Goal: Task Accomplishment & Management: Complete application form

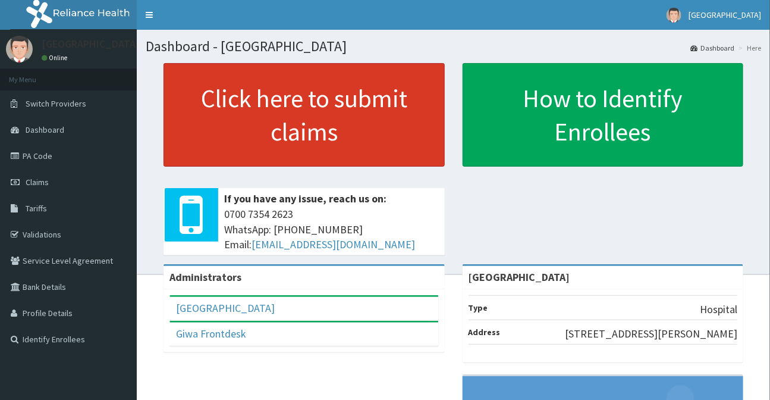
click at [325, 100] on link "Click here to submit claims" at bounding box center [304, 114] width 281 height 103
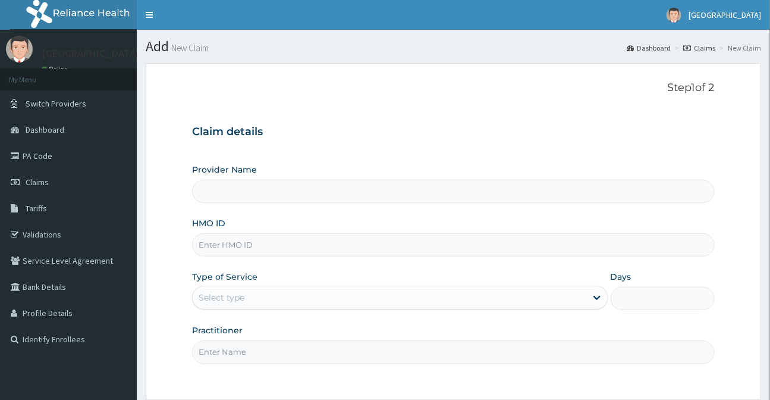
type input "[GEOGRAPHIC_DATA]"
click at [238, 184] on input "[GEOGRAPHIC_DATA]" at bounding box center [453, 191] width 522 height 23
click at [228, 239] on input "HMO ID" at bounding box center [453, 244] width 522 height 23
type input "MUL/10073/B"
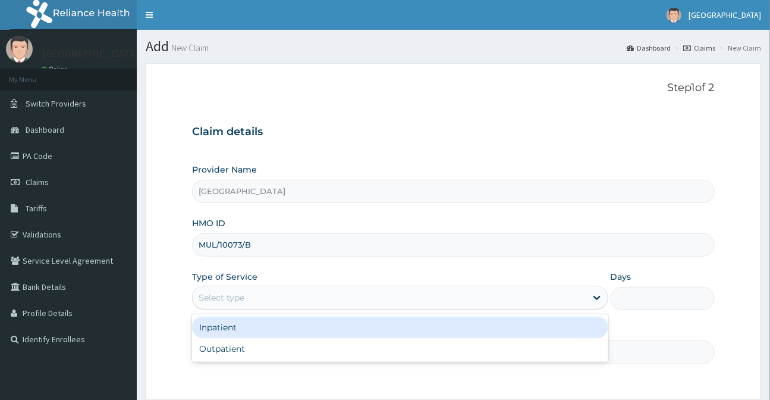
click at [232, 285] on div "Select type" at bounding box center [400, 297] width 416 height 24
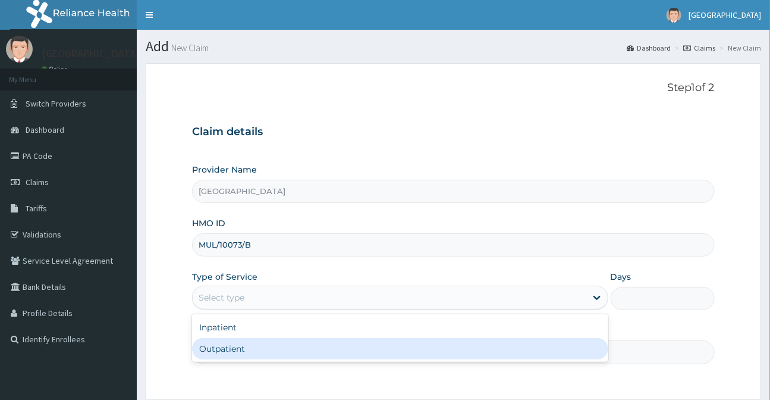
click at [215, 351] on div "Outpatient" at bounding box center [400, 348] width 416 height 21
type input "1"
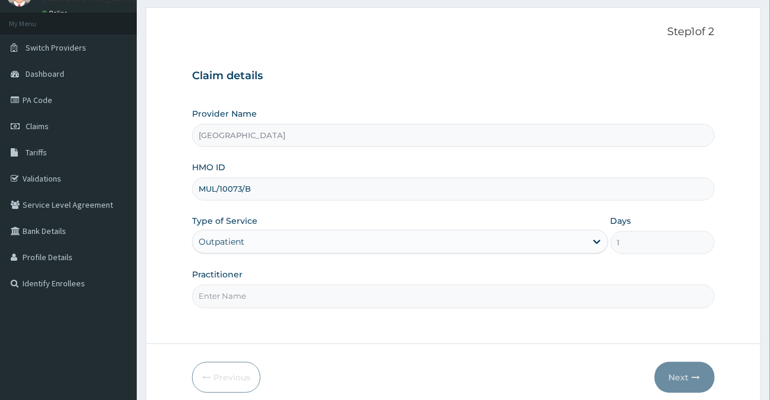
scroll to position [106, 0]
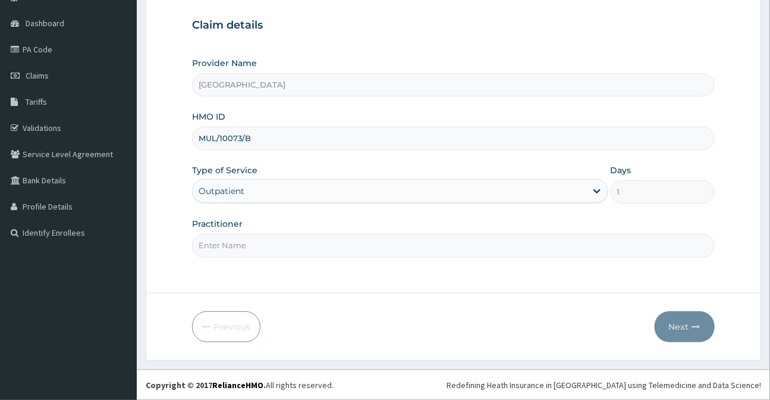
click at [246, 247] on input "Practitioner" at bounding box center [453, 245] width 522 height 23
type input "DR [PERSON_NAME]"
click at [677, 323] on button "Next" at bounding box center [685, 326] width 60 height 31
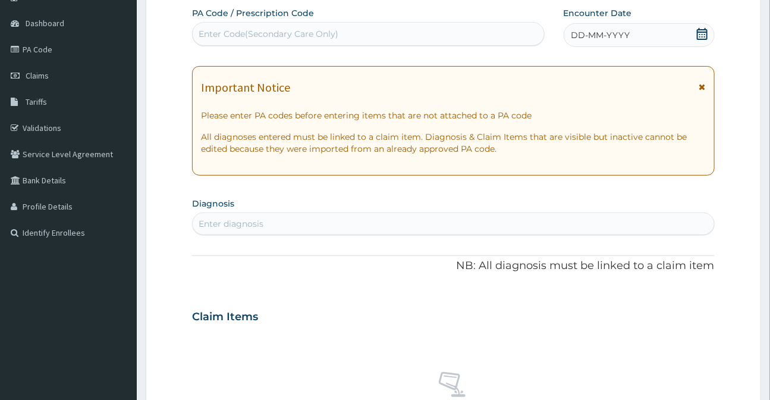
click at [705, 35] on icon at bounding box center [702, 34] width 12 height 12
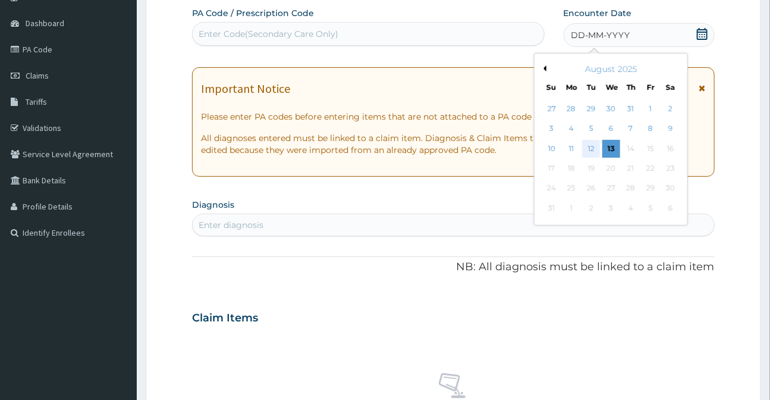
click at [593, 151] on div "12" at bounding box center [591, 149] width 18 height 18
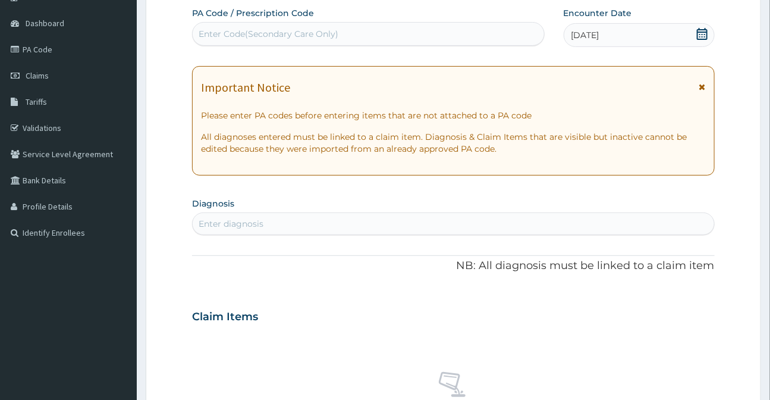
click at [704, 83] on icon at bounding box center [702, 87] width 7 height 8
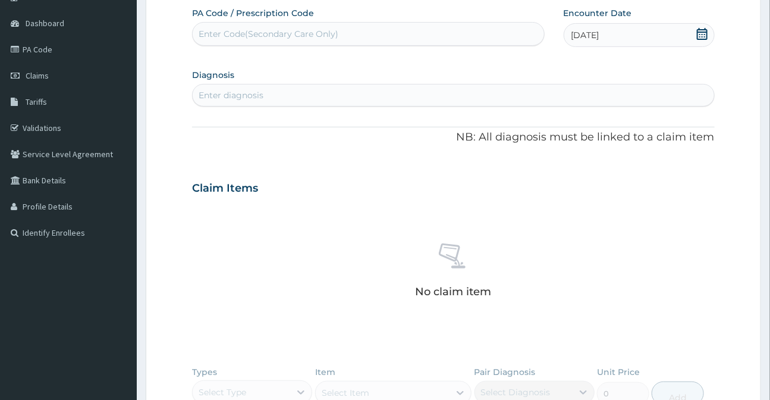
click at [271, 97] on div "Enter diagnosis" at bounding box center [453, 95] width 521 height 19
click at [235, 98] on div "Enter diagnosis" at bounding box center [231, 95] width 65 height 12
type input "B"
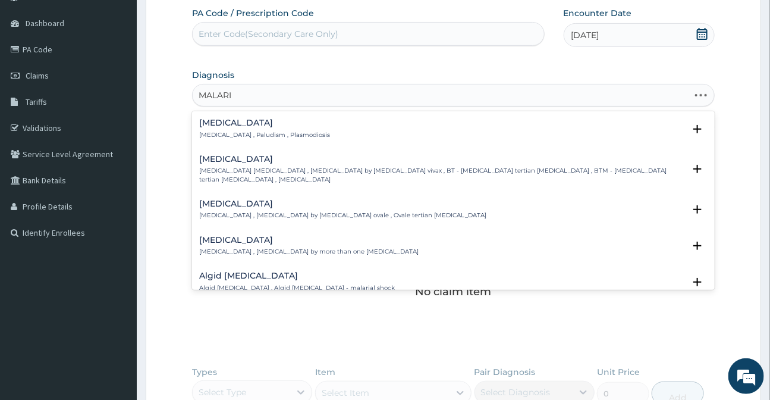
type input "[MEDICAL_DATA]"
click at [228, 133] on p "[MEDICAL_DATA] , Paludism , Plasmodiosis" at bounding box center [264, 135] width 131 height 8
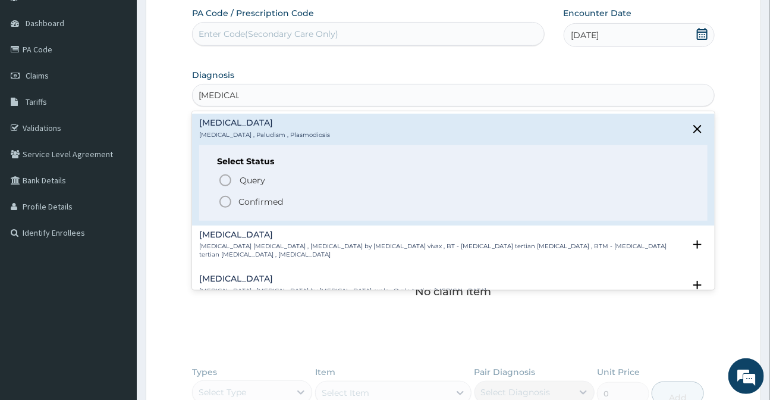
click at [227, 199] on icon "status option filled" at bounding box center [225, 201] width 14 height 14
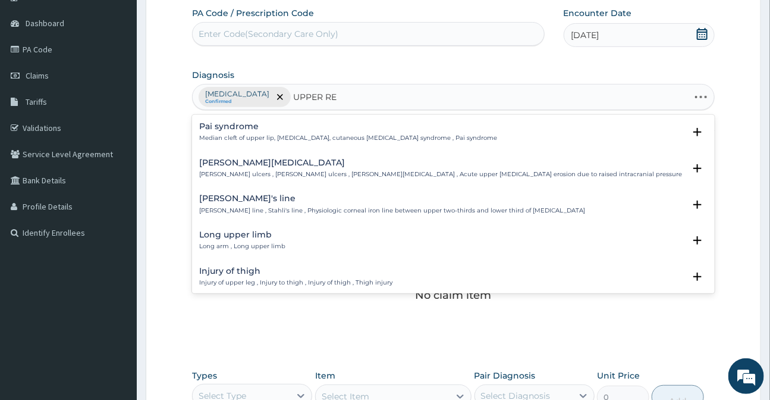
type input "UPPER RES"
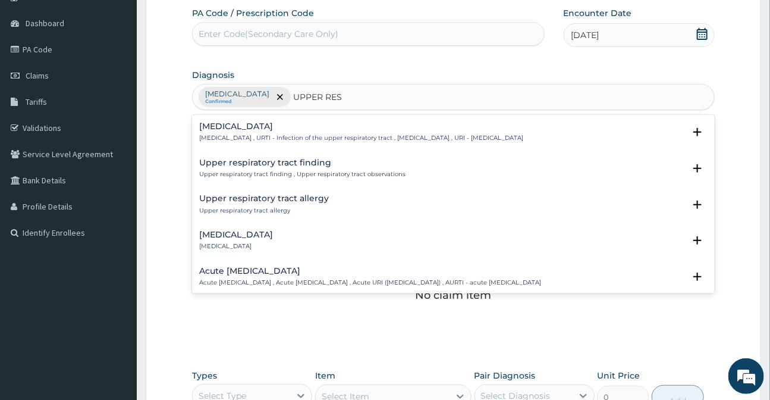
click at [254, 131] on div "Upper respiratory infection Upper respiratory infection , URTI - Infection of t…" at bounding box center [361, 132] width 324 height 21
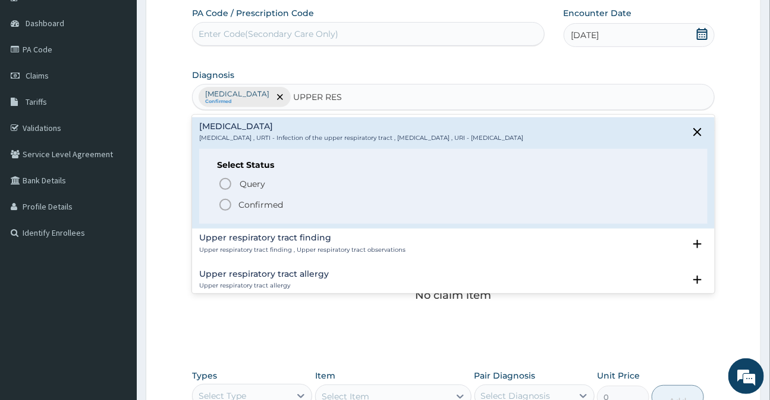
click at [221, 211] on icon "status option filled" at bounding box center [225, 204] width 14 height 14
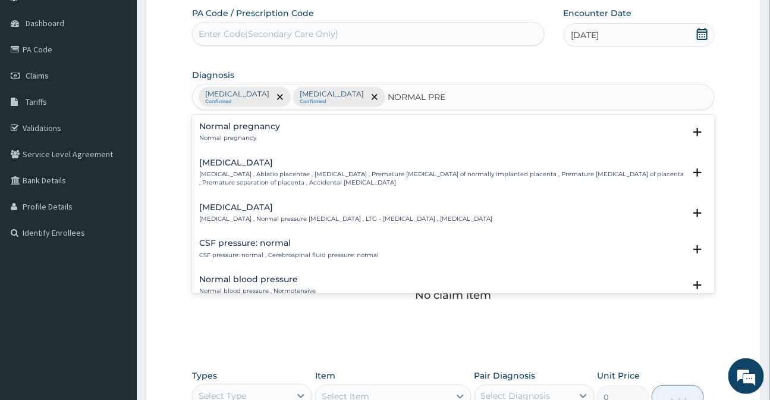
type input "NORMAL PREG"
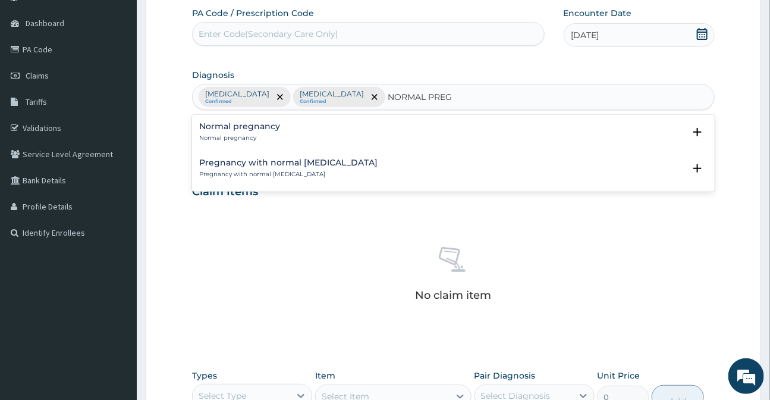
click at [257, 134] on p "Normal pregnancy" at bounding box center [239, 138] width 81 height 8
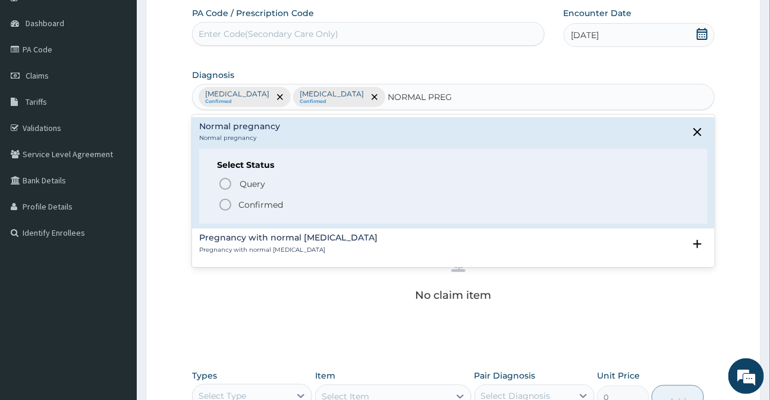
click at [225, 208] on icon "status option filled" at bounding box center [225, 204] width 14 height 14
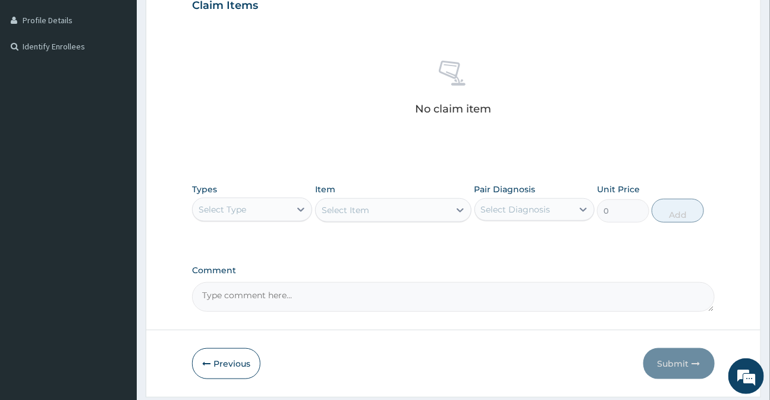
scroll to position [322, 0]
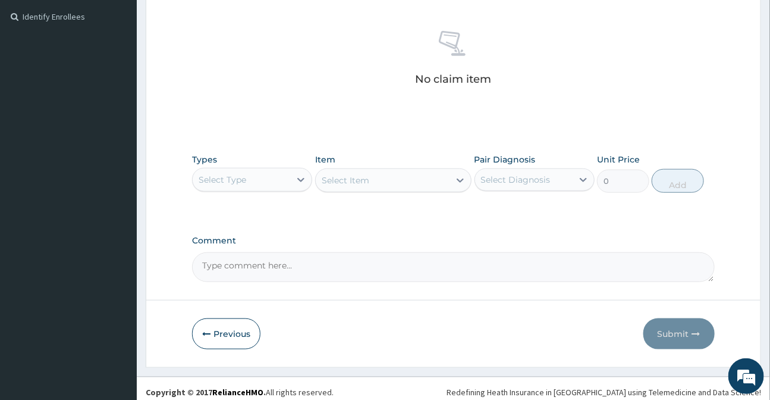
click at [246, 182] on div "Select Type" at bounding box center [223, 180] width 48 height 12
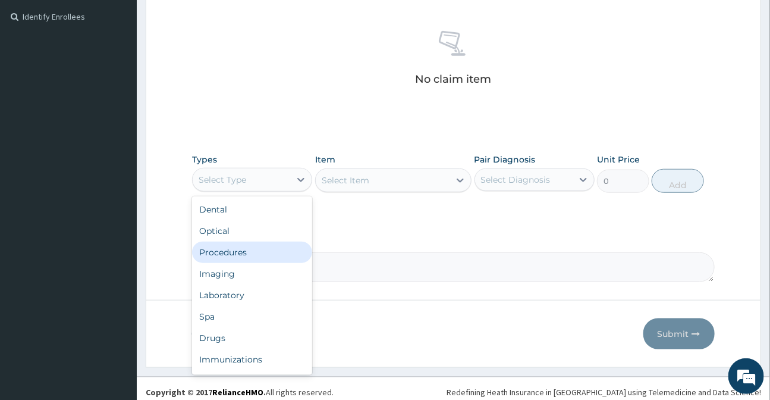
click at [224, 250] on div "Procedures" at bounding box center [252, 251] width 120 height 21
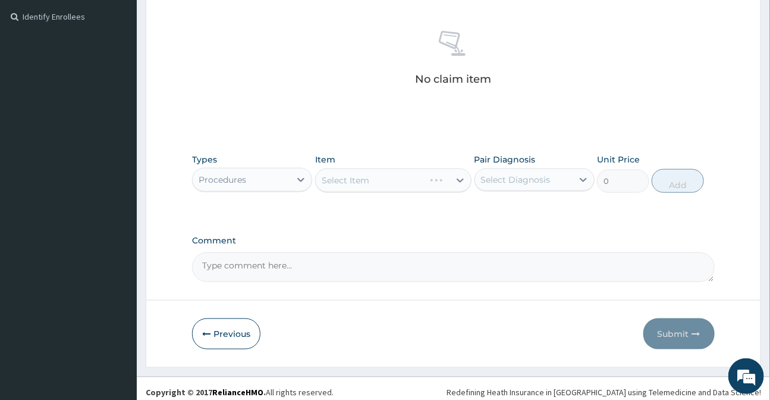
click at [360, 177] on div "Select Item" at bounding box center [393, 180] width 156 height 24
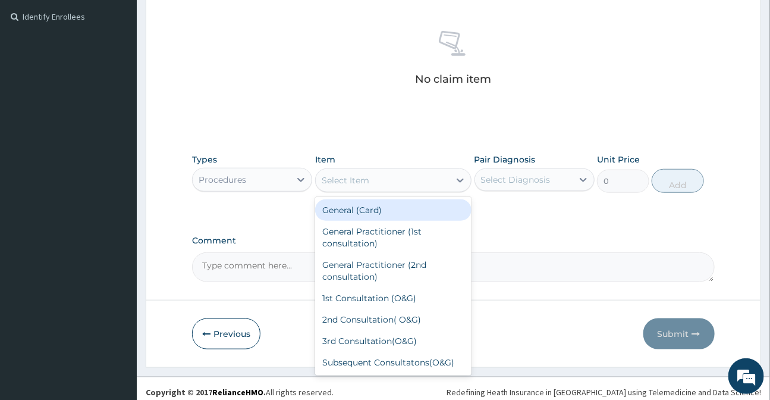
click at [356, 176] on div "Select Item" at bounding box center [346, 180] width 48 height 12
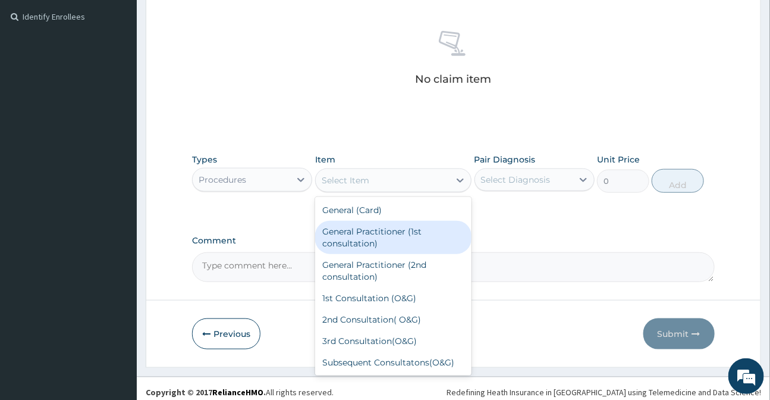
drag, startPoint x: 367, startPoint y: 232, endPoint x: 407, endPoint y: 212, distance: 45.5
click at [376, 232] on div "General Practitioner (1st consultation)" at bounding box center [393, 237] width 156 height 33
type input "3000"
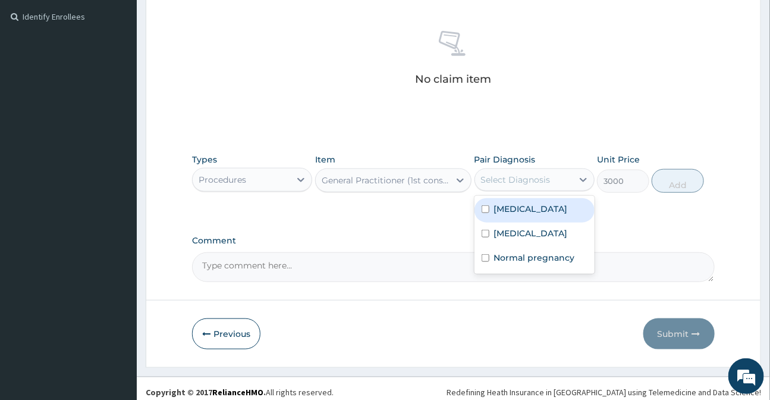
click at [556, 186] on div "Select Diagnosis" at bounding box center [524, 179] width 98 height 19
click at [540, 220] on div "[MEDICAL_DATA]" at bounding box center [534, 210] width 120 height 24
checkbox input "true"
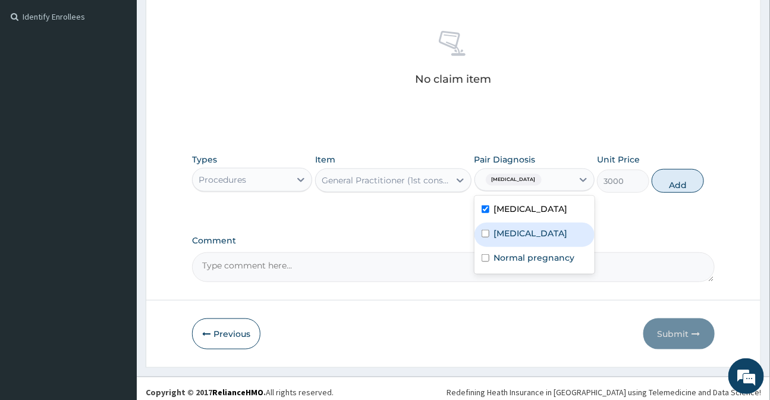
click at [535, 239] on label "Upper respiratory infection" at bounding box center [531, 233] width 74 height 12
checkbox input "true"
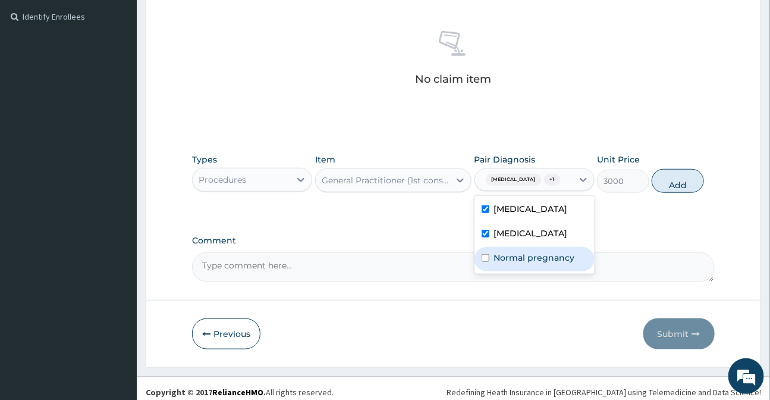
click at [533, 274] on div "Malaria Upper respiratory infection Normal pregnancy" at bounding box center [534, 235] width 120 height 78
click at [551, 271] on div "Normal pregnancy" at bounding box center [534, 259] width 120 height 24
checkbox input "true"
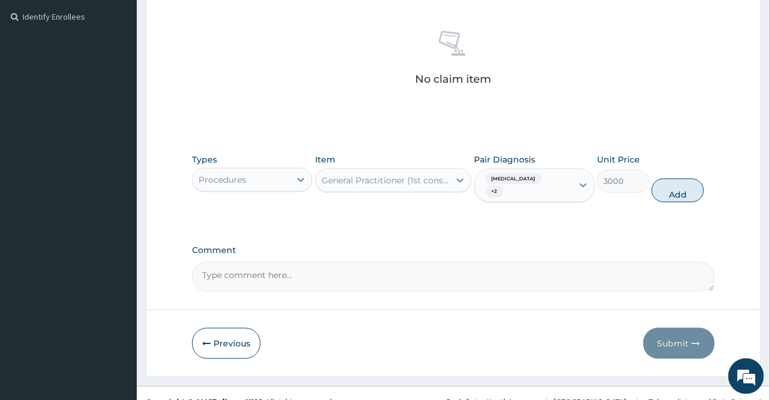
drag, startPoint x: 686, startPoint y: 184, endPoint x: 636, endPoint y: 208, distance: 54.5
click at [684, 184] on button "Add" at bounding box center [678, 190] width 52 height 24
type input "0"
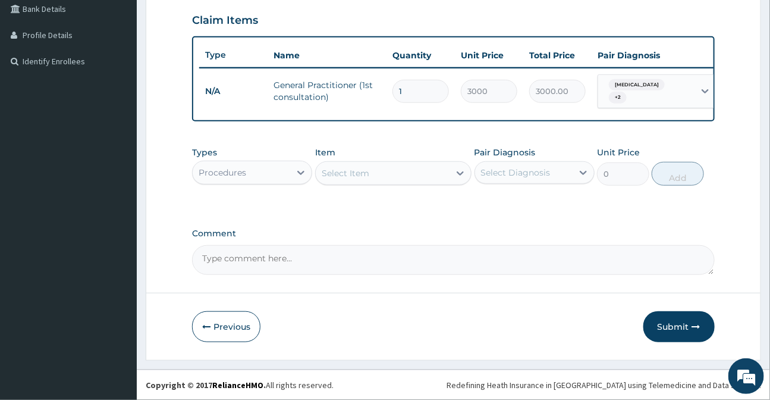
scroll to position [280, 0]
click at [293, 172] on div at bounding box center [300, 172] width 21 height 21
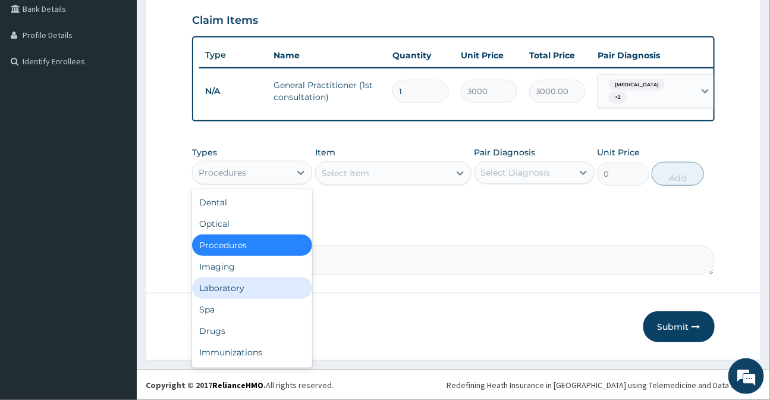
click at [232, 287] on div "Laboratory" at bounding box center [252, 287] width 120 height 21
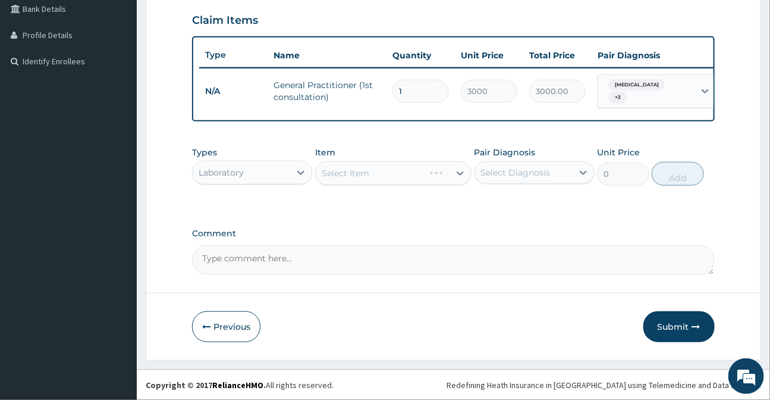
click at [365, 173] on div "Select Item" at bounding box center [393, 173] width 156 height 24
click at [365, 174] on div "Select Item" at bounding box center [346, 173] width 48 height 12
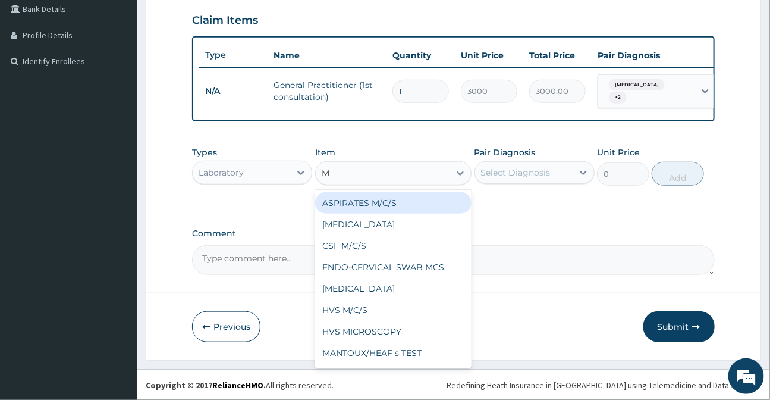
type input "MP"
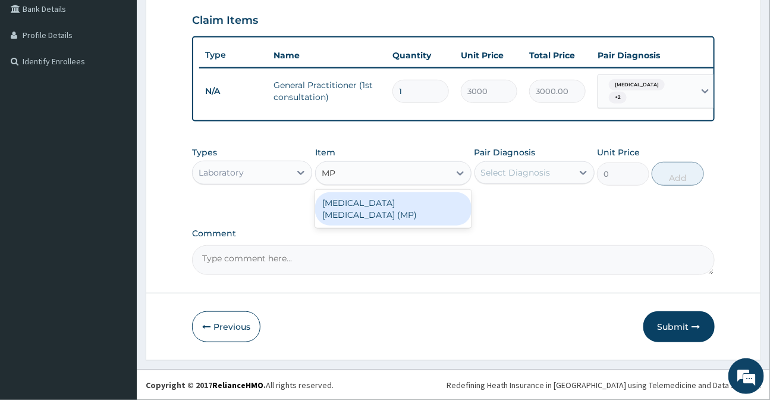
click at [379, 205] on div "MALARIA PARASITE (MP)" at bounding box center [393, 208] width 156 height 33
type input "1400"
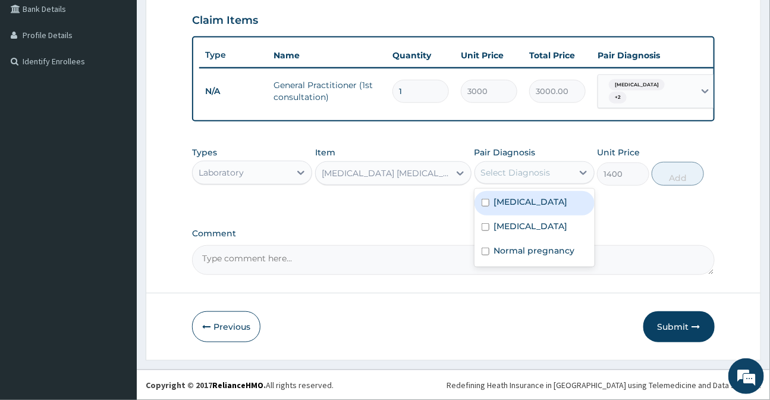
click at [501, 172] on div "Select Diagnosis" at bounding box center [516, 172] width 70 height 12
click at [504, 201] on label "[MEDICAL_DATA]" at bounding box center [531, 202] width 74 height 12
checkbox input "true"
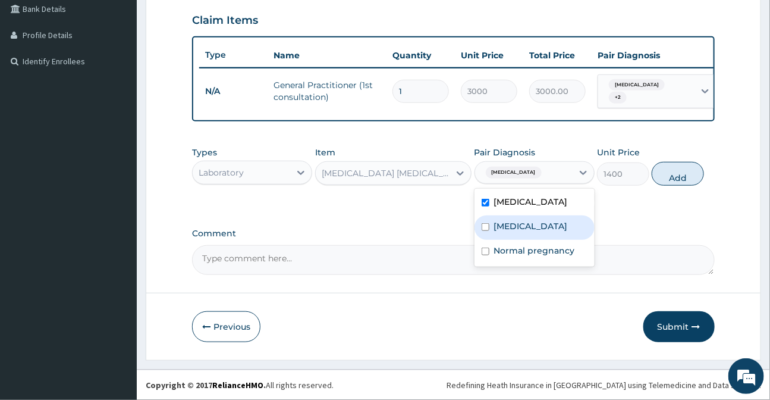
click at [671, 178] on button "Add" at bounding box center [678, 174] width 52 height 24
type input "0"
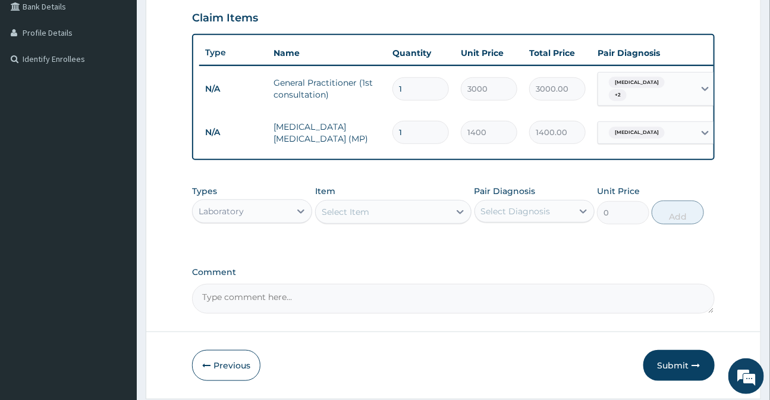
click at [359, 218] on div "Select Item" at bounding box center [346, 212] width 48 height 12
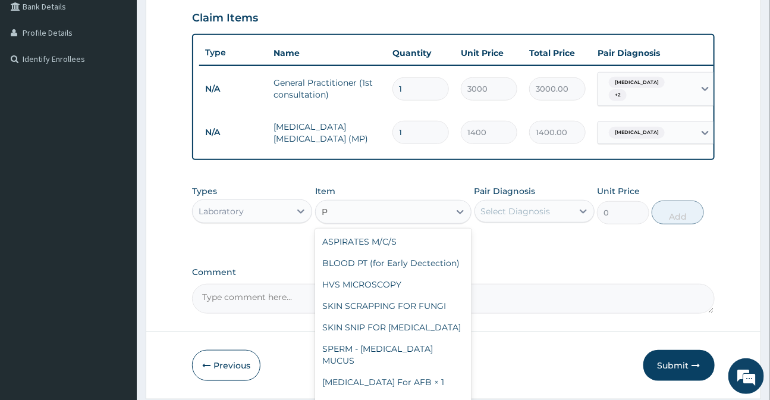
type input "PT"
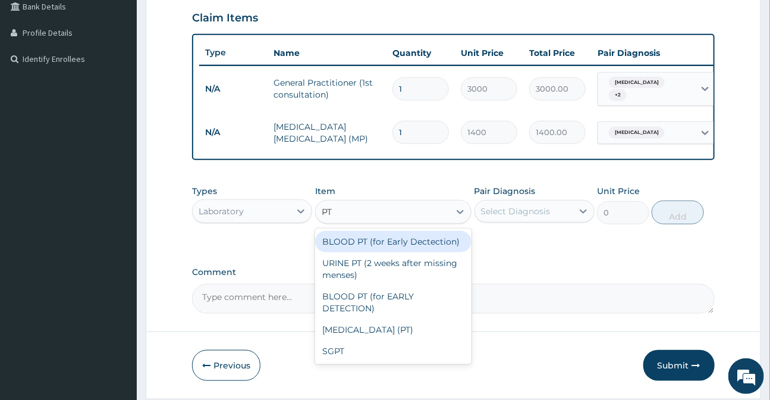
click at [381, 248] on div "BLOOD PT (for Early Dectection)" at bounding box center [393, 241] width 156 height 21
type input "2000"
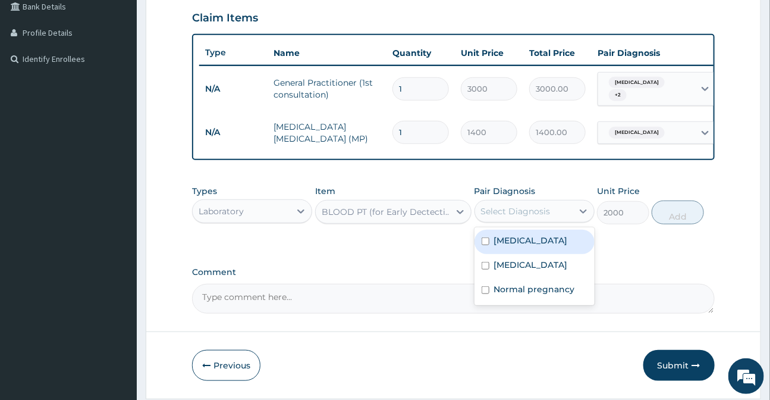
click at [488, 216] on div "Select Diagnosis" at bounding box center [516, 211] width 70 height 12
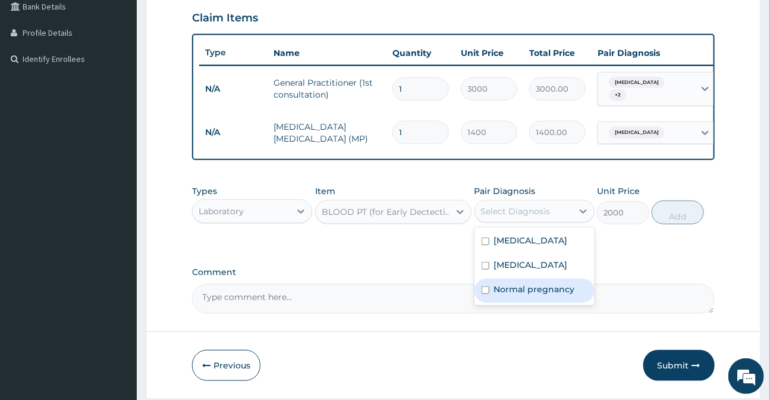
click at [500, 295] on label "Normal pregnancy" at bounding box center [534, 289] width 81 height 12
checkbox input "true"
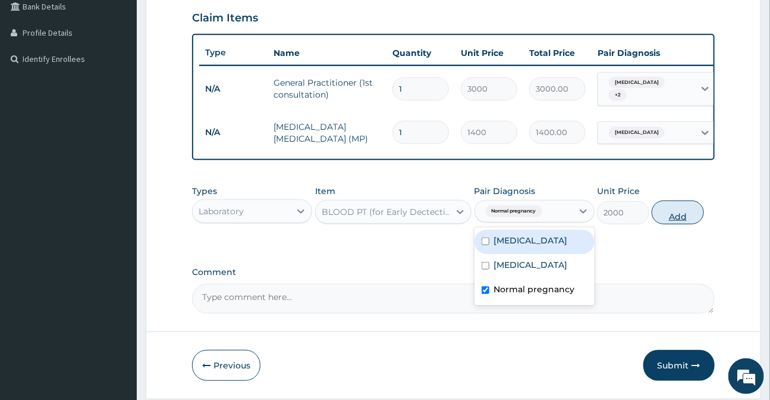
click at [677, 215] on button "Add" at bounding box center [678, 212] width 52 height 24
type input "0"
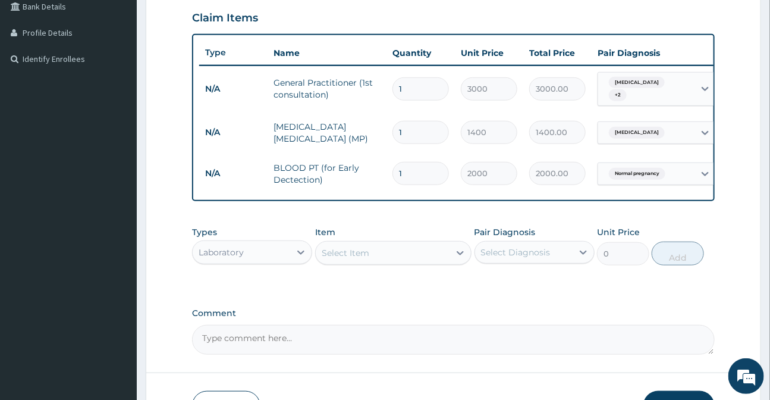
click at [391, 257] on div "Select Item" at bounding box center [383, 252] width 134 height 19
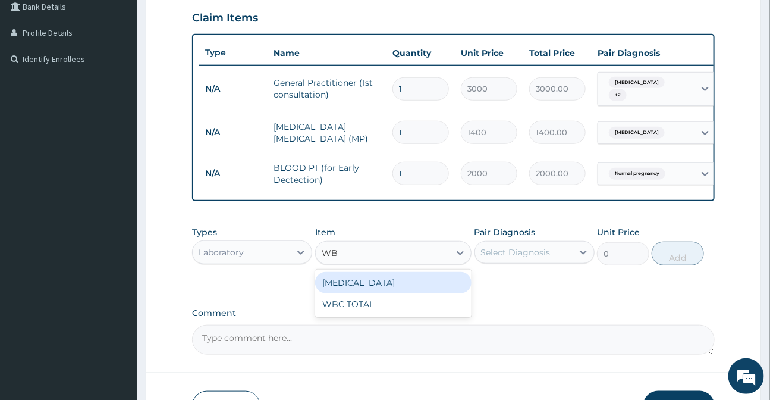
type input "WBC"
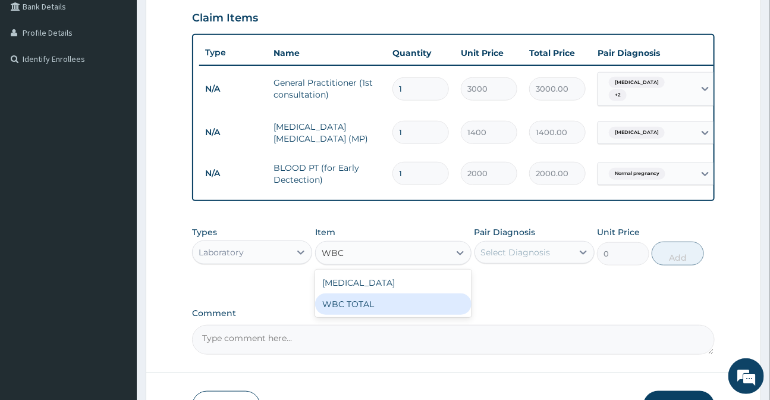
click at [358, 314] on div "WBC TOTAL" at bounding box center [393, 303] width 156 height 21
type input "1600"
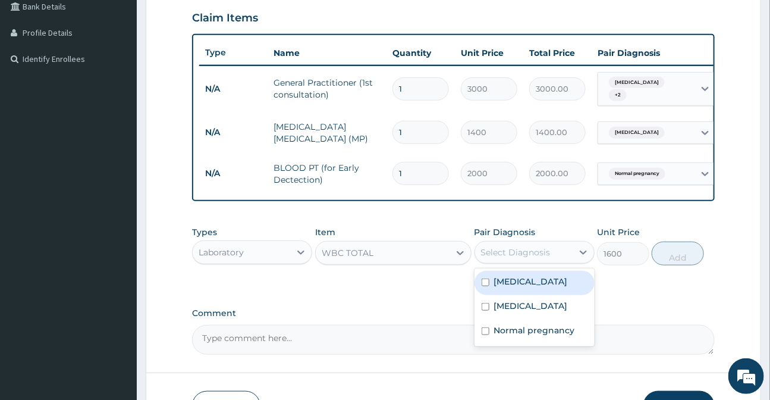
click at [525, 249] on div "Select Diagnosis" at bounding box center [516, 252] width 70 height 12
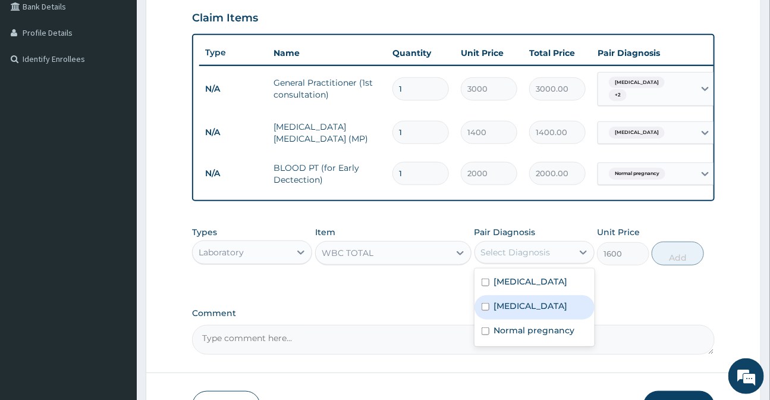
click at [513, 312] on label "Upper respiratory infection" at bounding box center [531, 306] width 74 height 12
checkbox input "true"
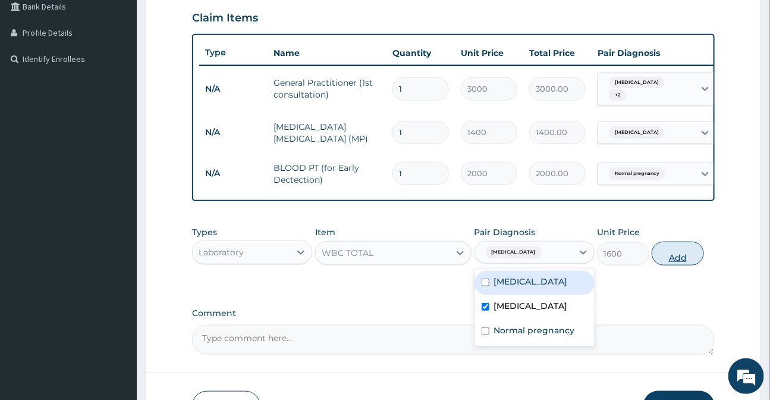
click at [689, 260] on button "Add" at bounding box center [678, 253] width 52 height 24
type input "0"
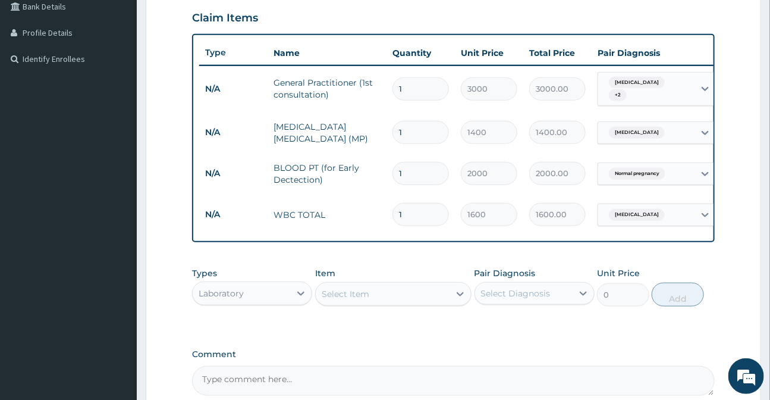
click at [231, 299] on div "Laboratory" at bounding box center [221, 293] width 45 height 12
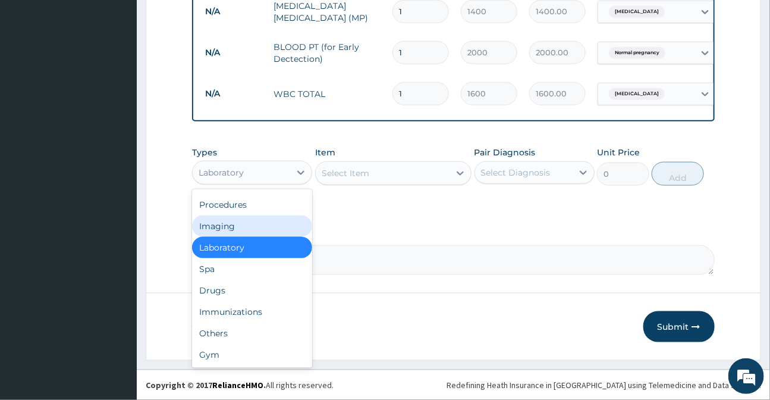
scroll to position [404, 0]
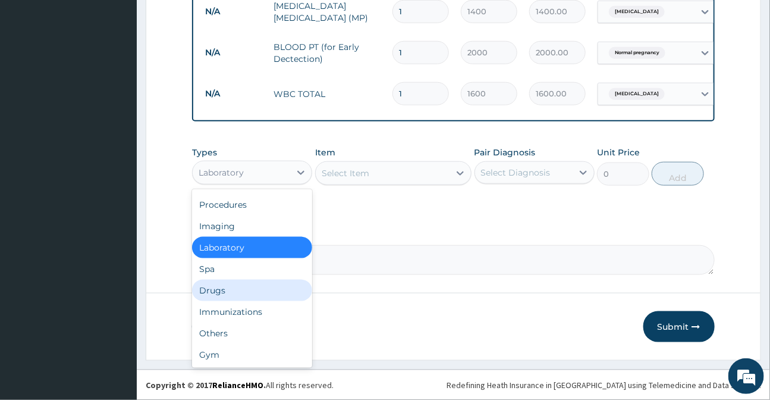
click at [209, 291] on div "Drugs" at bounding box center [252, 289] width 120 height 21
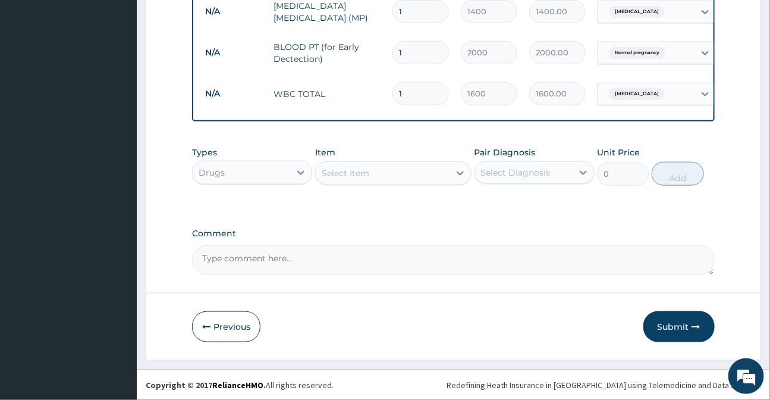
click at [337, 177] on div "Select Item" at bounding box center [346, 173] width 48 height 12
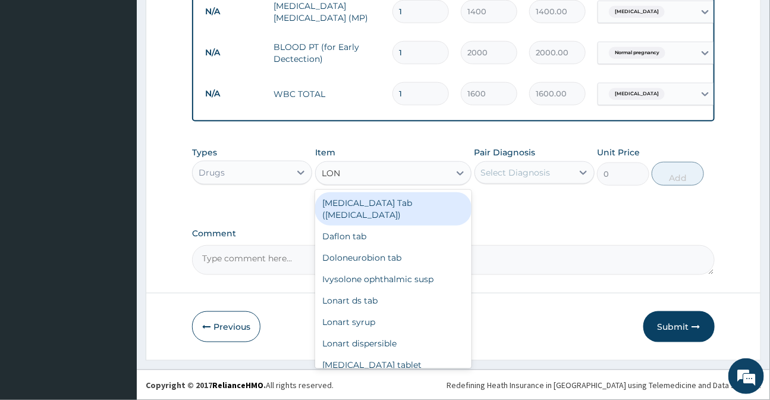
type input "LONA"
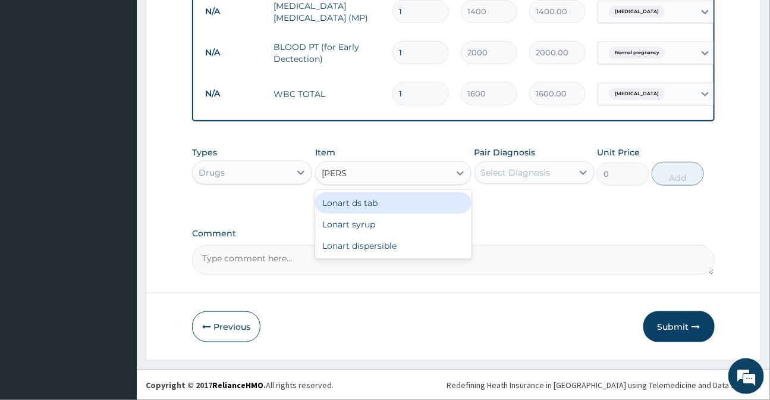
drag, startPoint x: 386, startPoint y: 203, endPoint x: 398, endPoint y: 200, distance: 13.0
click at [385, 203] on div "Lonart ds tab" at bounding box center [393, 202] width 156 height 21
type input "900"
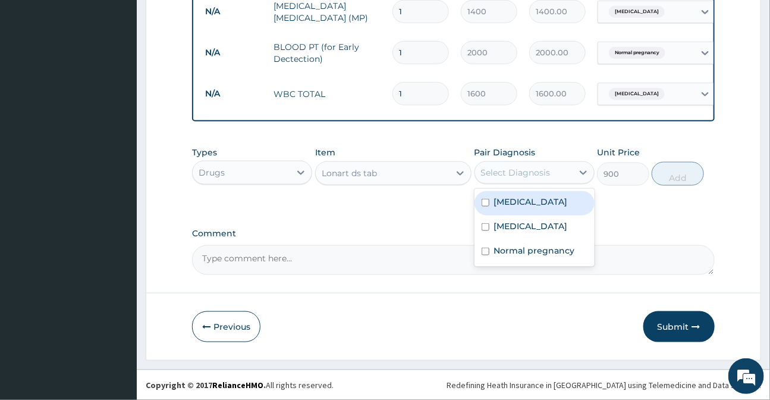
click at [510, 178] on div "Select Diagnosis" at bounding box center [516, 172] width 70 height 12
click at [525, 205] on div "[MEDICAL_DATA]" at bounding box center [534, 203] width 120 height 24
checkbox input "true"
click at [669, 174] on button "Add" at bounding box center [678, 174] width 52 height 24
type input "0"
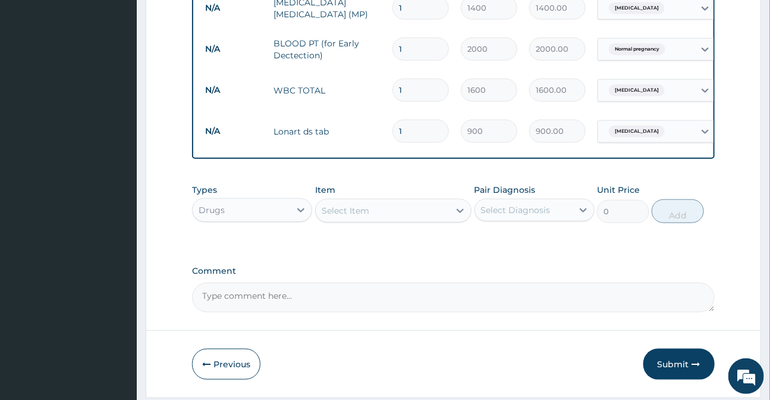
type input "0.00"
type input "6"
type input "5400.00"
type input "6"
click at [373, 210] on div "Select Item" at bounding box center [383, 210] width 134 height 19
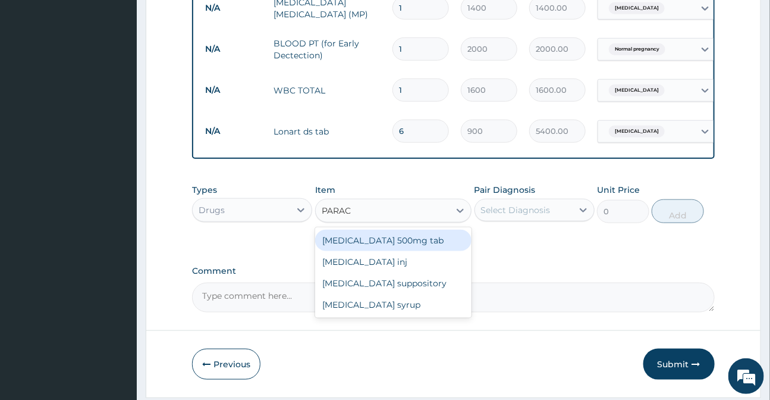
type input "PARACE"
click at [407, 238] on div "[MEDICAL_DATA] 500mg tab" at bounding box center [393, 240] width 156 height 21
type input "20"
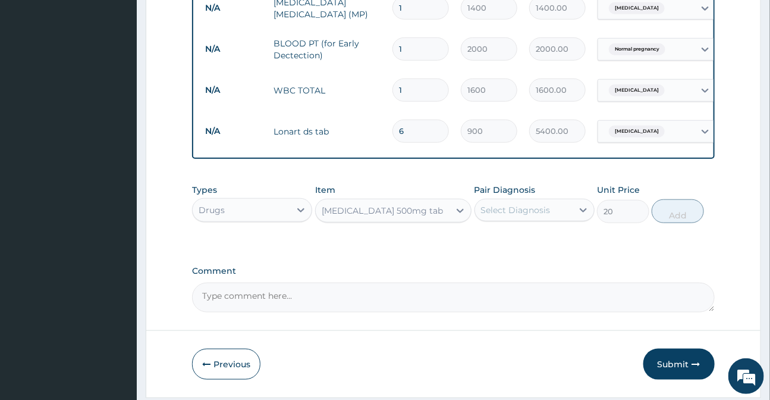
click at [489, 208] on div "Select Diagnosis" at bounding box center [516, 210] width 70 height 12
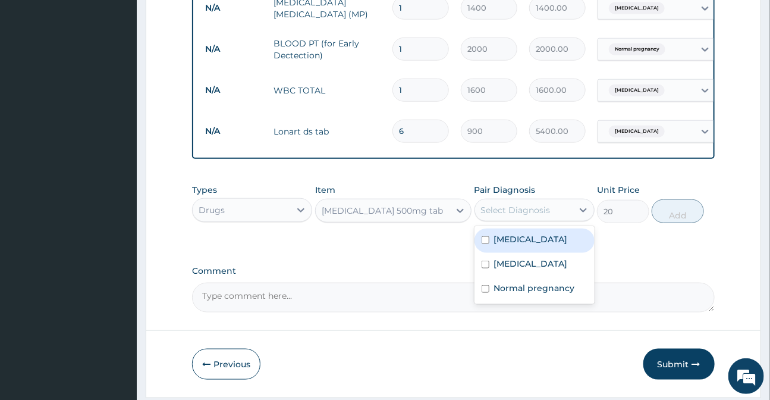
click at [520, 250] on div "[MEDICAL_DATA]" at bounding box center [534, 240] width 120 height 24
checkbox input "true"
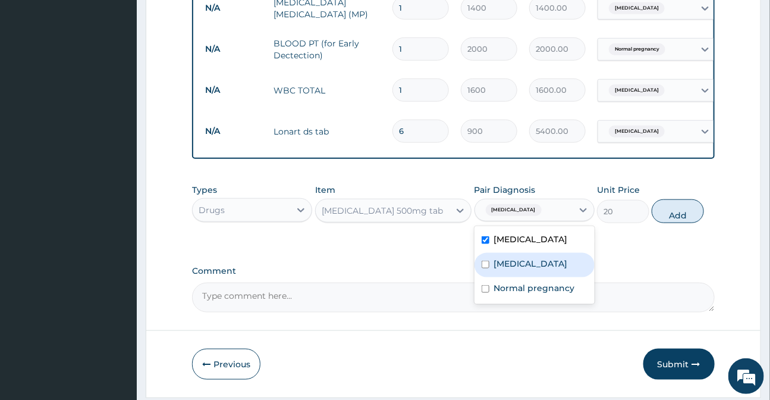
click at [517, 265] on label "Upper respiratory infection" at bounding box center [531, 263] width 74 height 12
checkbox input "true"
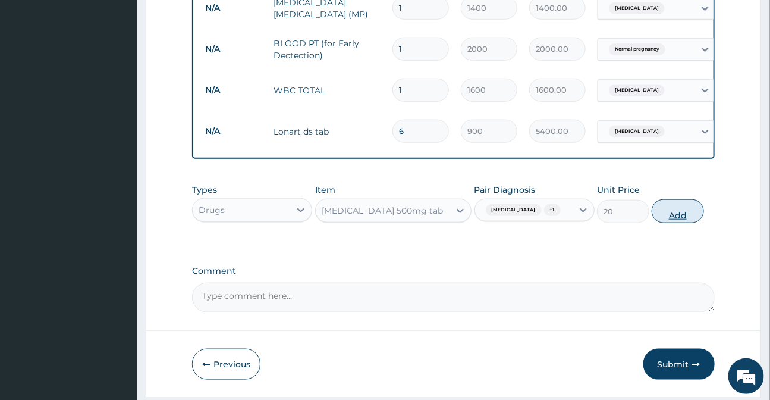
click at [680, 216] on button "Add" at bounding box center [678, 211] width 52 height 24
type input "0"
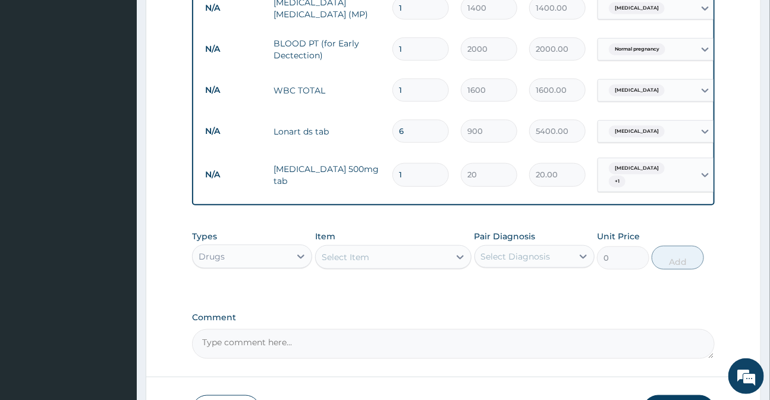
type input "18"
type input "360.00"
type input "18"
click at [332, 254] on div "Select Item" at bounding box center [346, 257] width 48 height 12
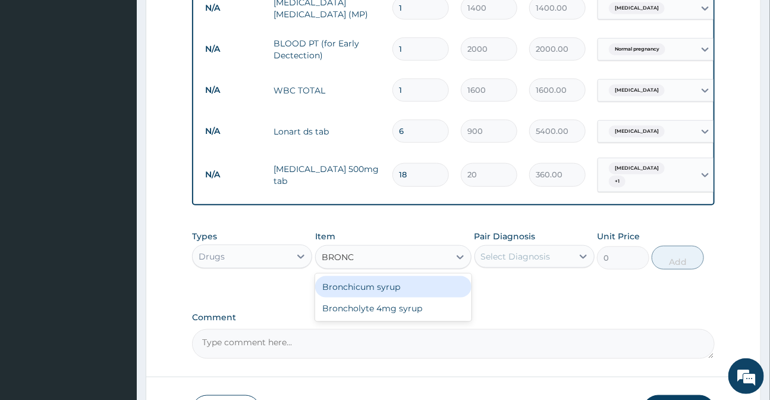
type input "BRONCH"
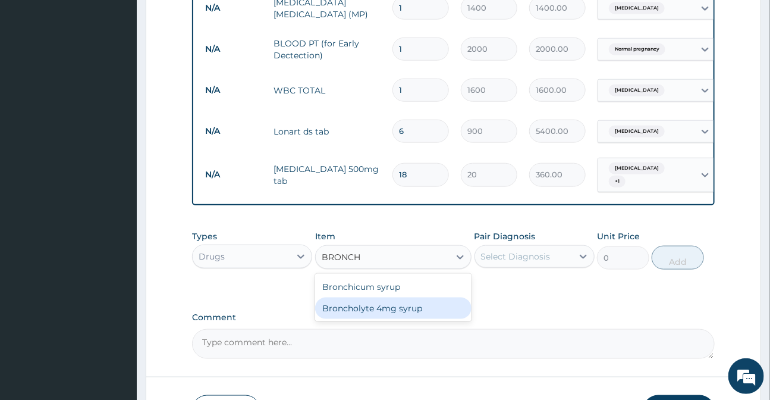
click at [360, 312] on div "Broncholyte 4mg syrup" at bounding box center [393, 307] width 156 height 21
type input "600"
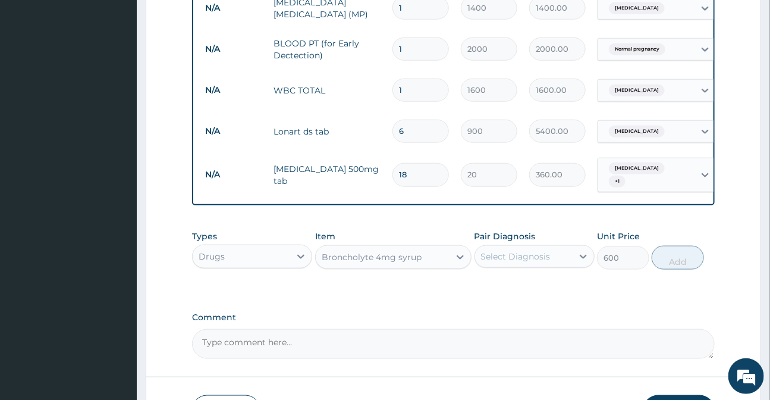
click at [514, 261] on div "Select Diagnosis" at bounding box center [524, 256] width 98 height 19
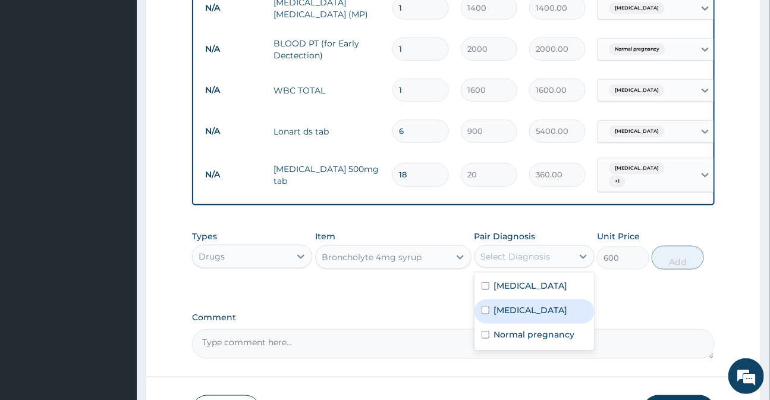
click at [523, 316] on label "Upper respiratory infection" at bounding box center [531, 310] width 74 height 12
checkbox input "true"
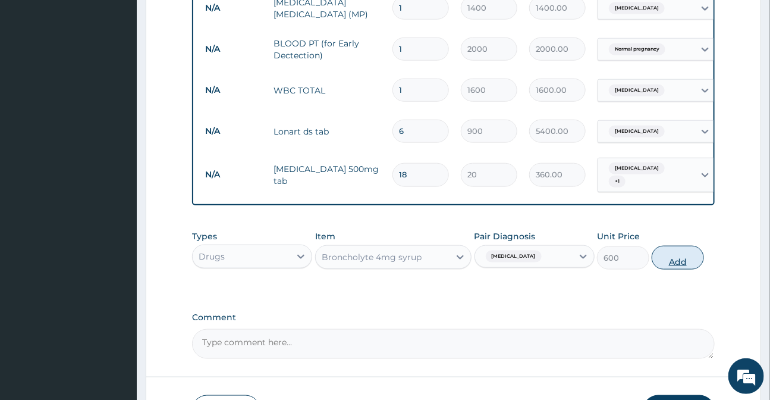
click at [672, 259] on button "Add" at bounding box center [678, 258] width 52 height 24
type input "0"
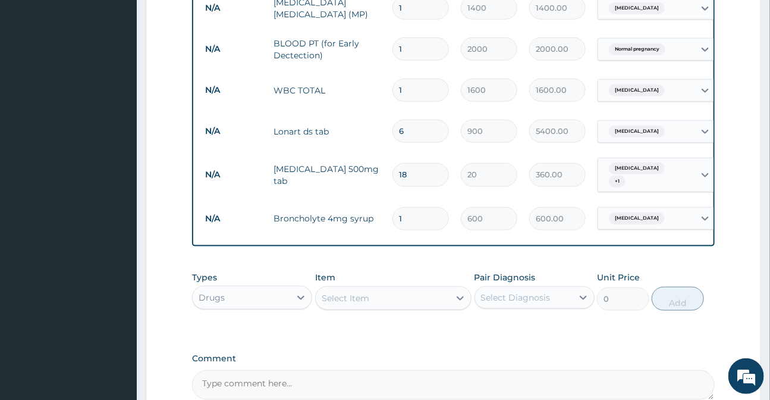
click at [340, 300] on div "Select Item" at bounding box center [346, 298] width 48 height 12
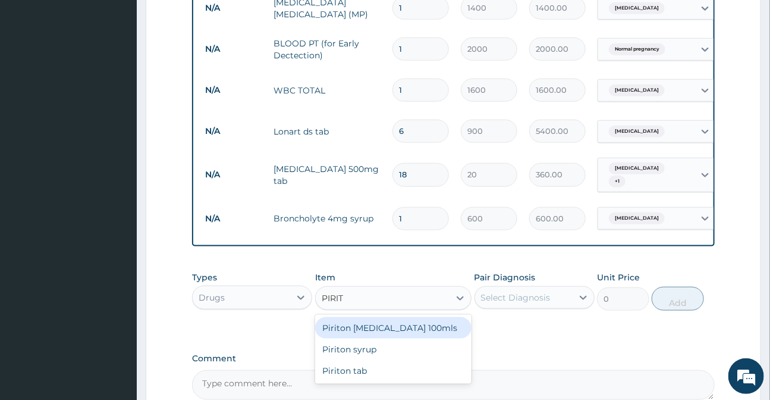
type input "PIRITO"
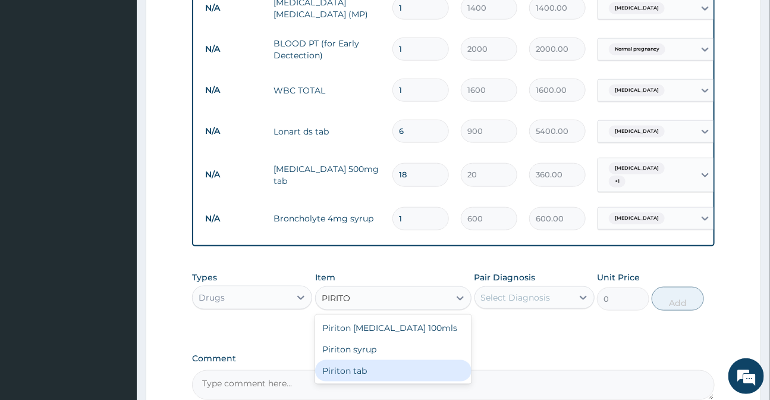
click at [372, 370] on div "Piriton tab" at bounding box center [393, 370] width 156 height 21
type input "20"
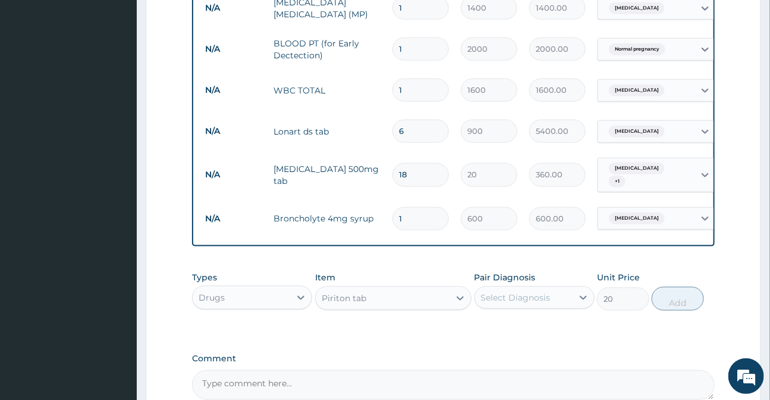
click at [549, 297] on div "Select Diagnosis" at bounding box center [524, 297] width 98 height 19
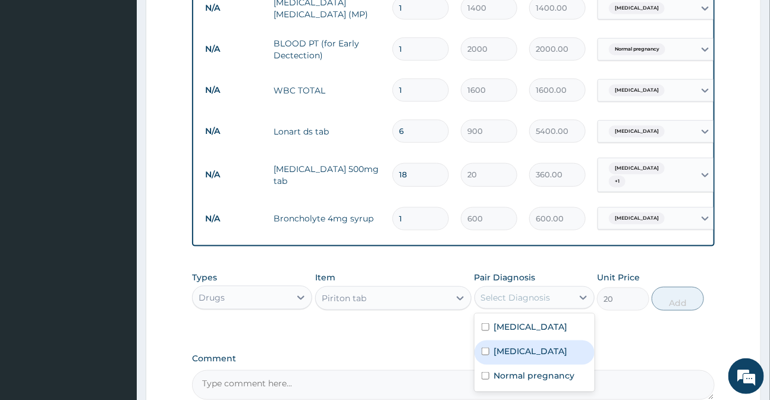
click at [507, 357] on label "Upper respiratory infection" at bounding box center [531, 351] width 74 height 12
checkbox input "true"
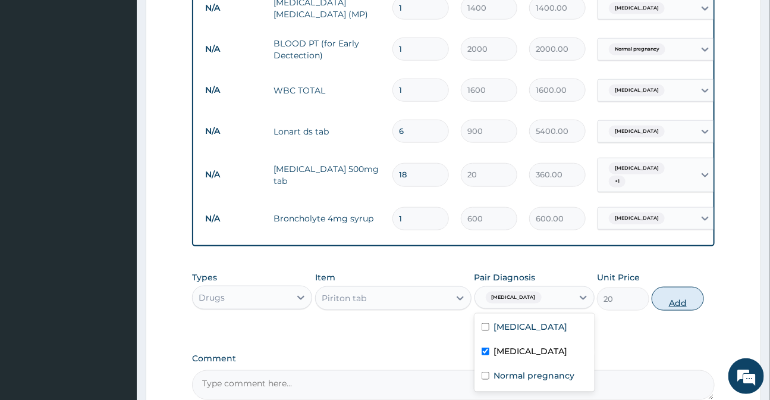
click at [671, 298] on button "Add" at bounding box center [678, 299] width 52 height 24
type input "0"
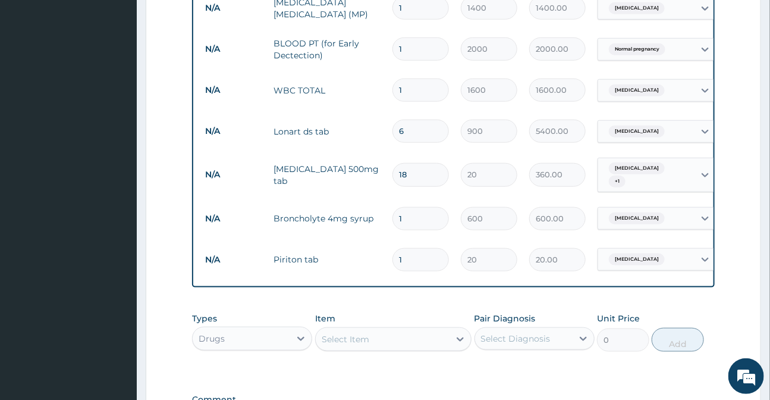
type input "10"
type input "200.00"
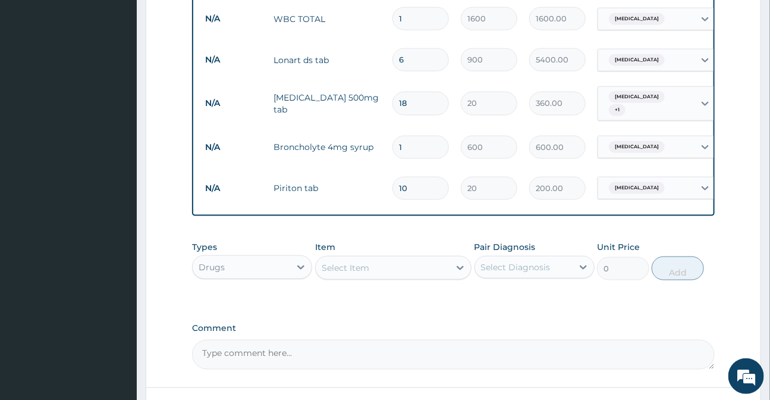
scroll to position [566, 0]
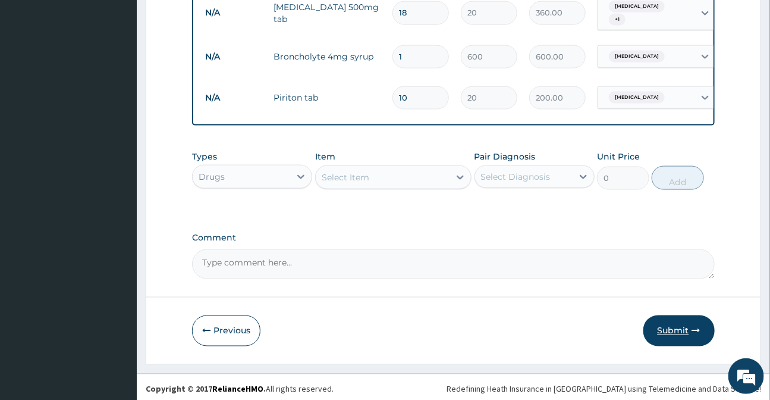
type input "10"
click at [677, 327] on button "Submit" at bounding box center [678, 330] width 71 height 31
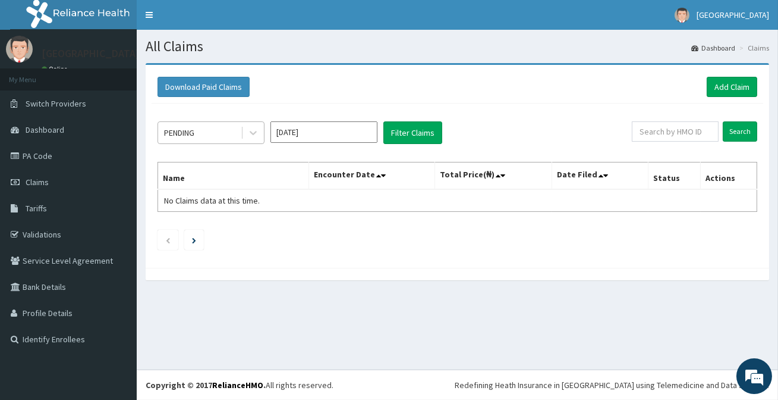
click at [213, 127] on div "PENDING" at bounding box center [199, 132] width 83 height 19
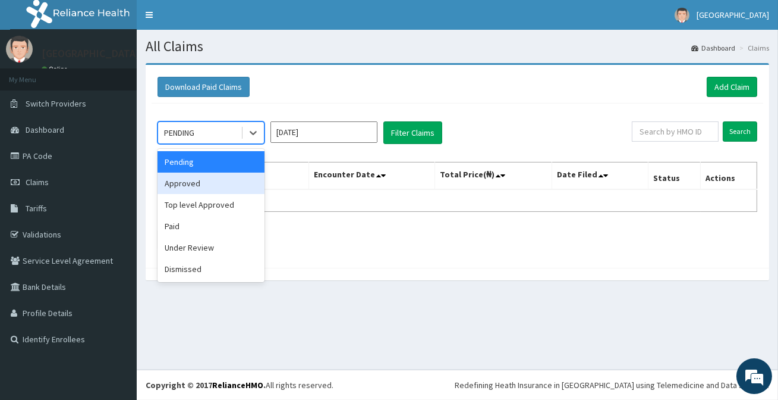
click at [197, 184] on div "Approved" at bounding box center [211, 182] width 107 height 21
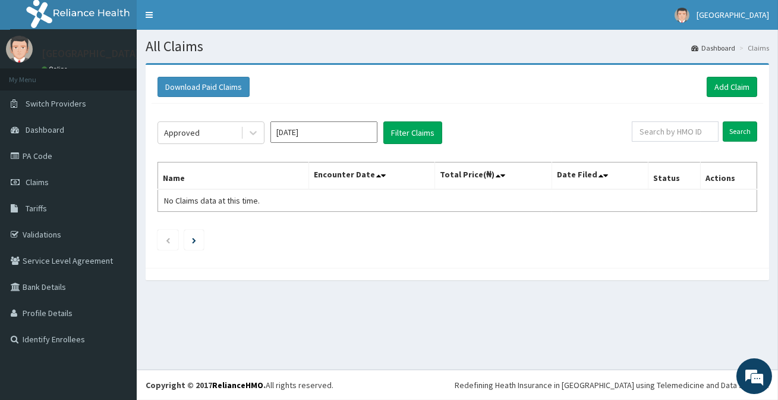
click at [429, 118] on div "Approved Aug 2025 Filter Claims Search Name Encounter Date Total Price(₦) Date …" at bounding box center [458, 182] width 612 height 158
click at [425, 123] on button "Filter Claims" at bounding box center [412, 132] width 59 height 23
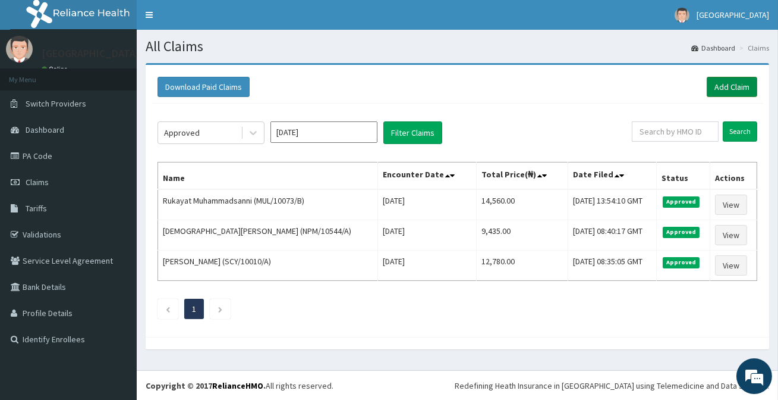
click at [713, 89] on link "Add Claim" at bounding box center [732, 87] width 51 height 20
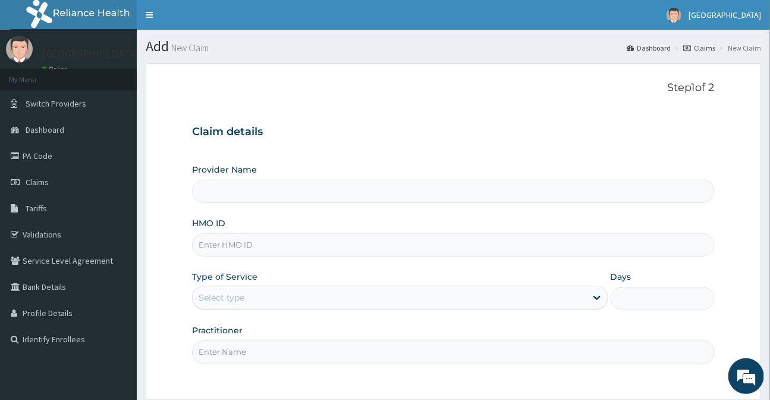
click at [220, 254] on input "HMO ID" at bounding box center [453, 244] width 522 height 23
type input "[GEOGRAPHIC_DATA]"
type input "MUL/10073/E"
click at [231, 296] on div "Select type" at bounding box center [222, 297] width 46 height 12
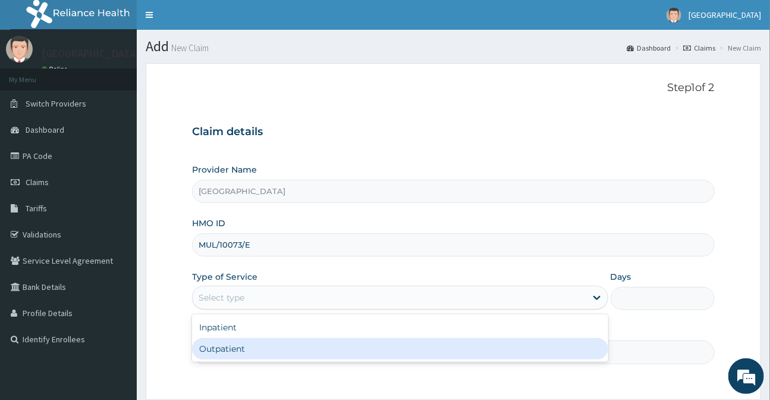
click at [232, 355] on div "Outpatient" at bounding box center [400, 348] width 416 height 21
type input "1"
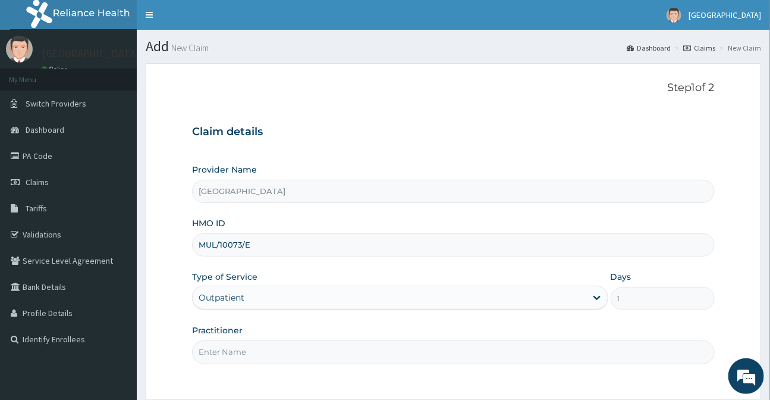
click at [273, 345] on input "Practitioner" at bounding box center [453, 351] width 522 height 23
type input "DR [PERSON_NAME]"
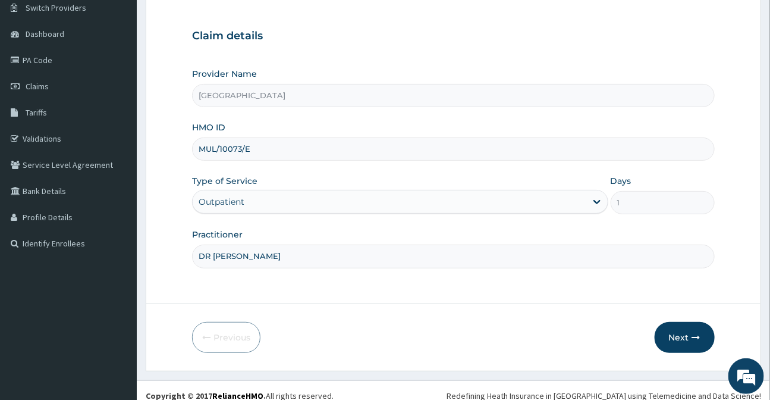
scroll to position [106, 0]
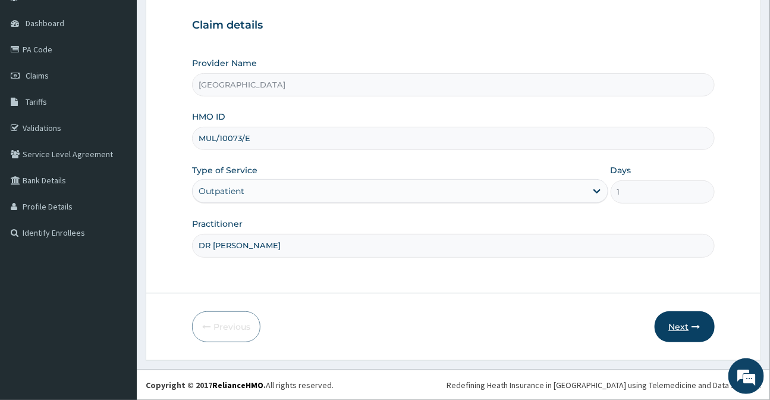
click at [680, 329] on button "Next" at bounding box center [685, 326] width 60 height 31
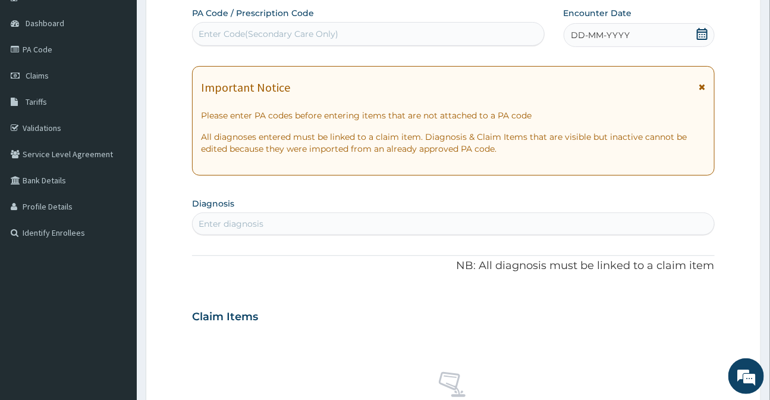
click at [703, 33] on icon at bounding box center [702, 34] width 12 height 12
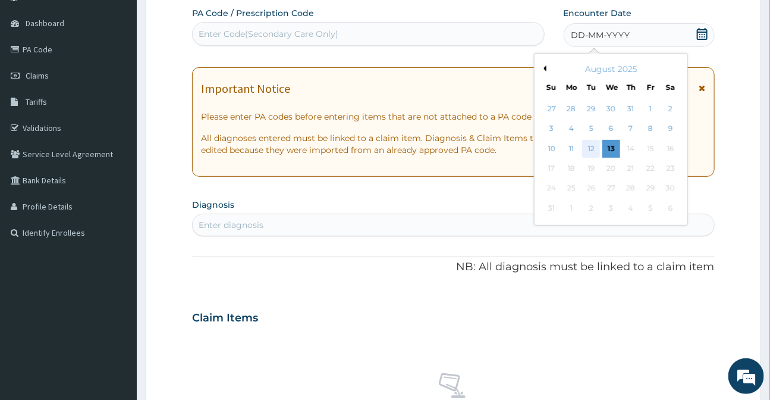
click at [594, 147] on div "12" at bounding box center [591, 149] width 18 height 18
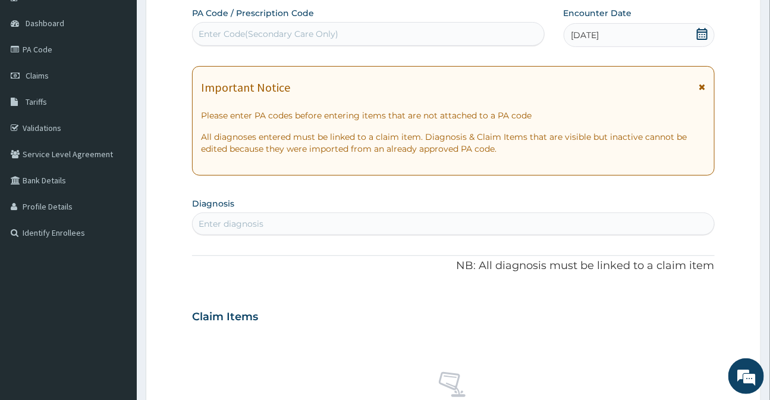
click at [222, 223] on div "Enter diagnosis" at bounding box center [231, 224] width 65 height 12
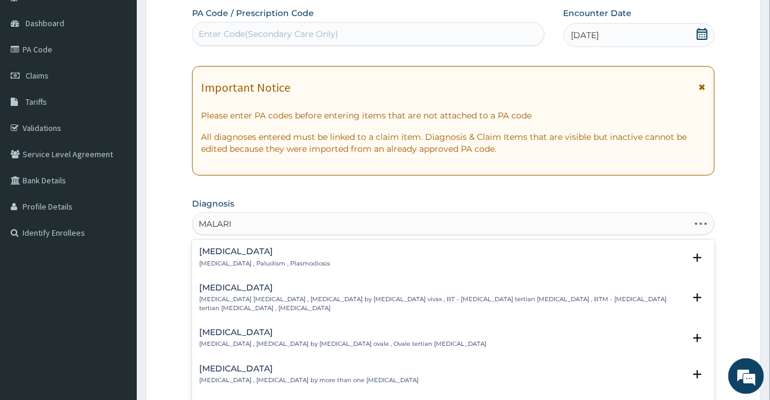
type input "[MEDICAL_DATA]"
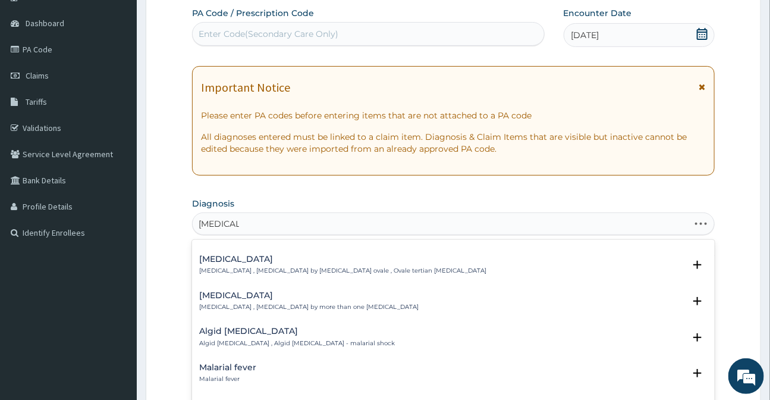
scroll to position [162, 0]
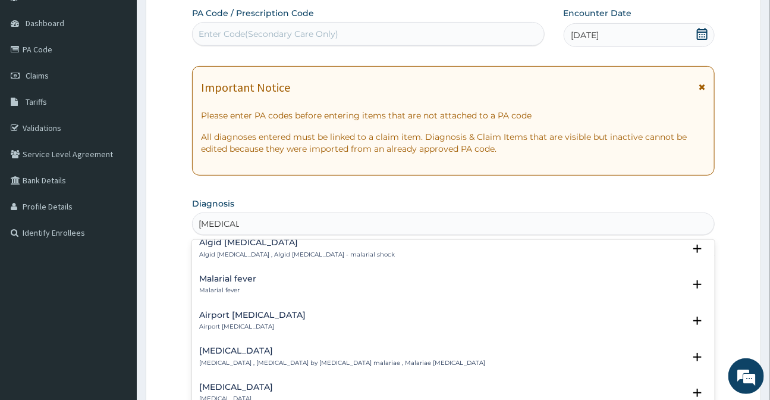
click at [228, 286] on p "Malarial fever" at bounding box center [227, 290] width 57 height 8
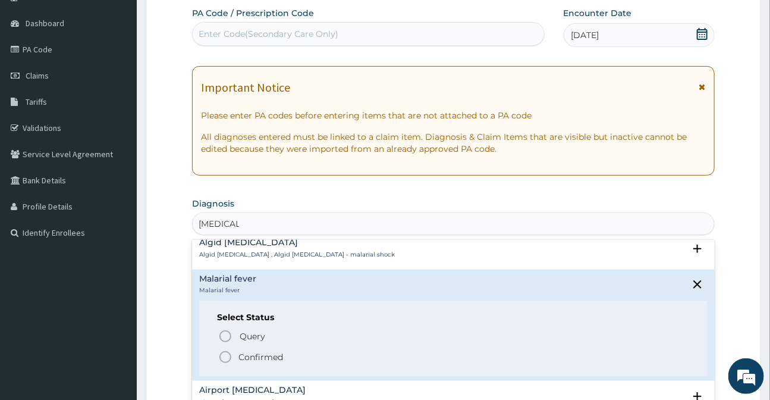
click at [225, 350] on icon "status option filled" at bounding box center [225, 357] width 14 height 14
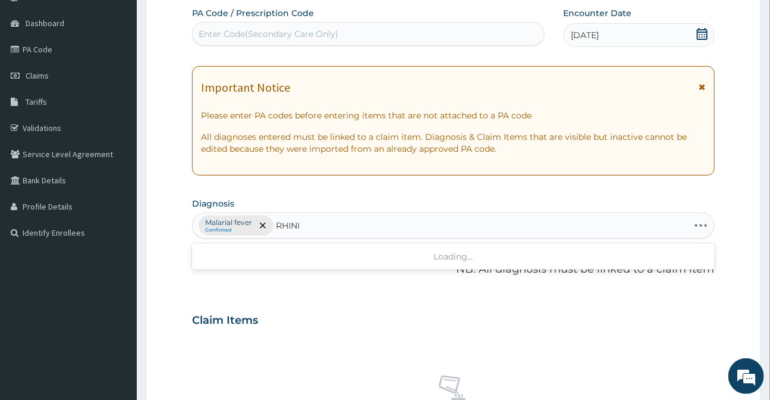
type input "RHINIT"
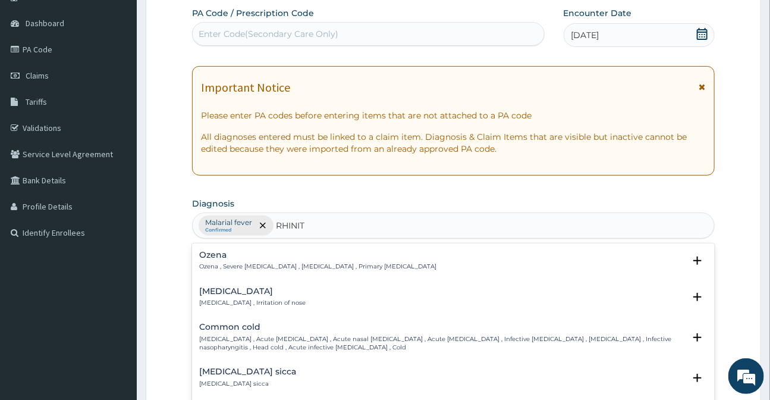
click at [220, 289] on h4 "[MEDICAL_DATA]" at bounding box center [252, 291] width 106 height 9
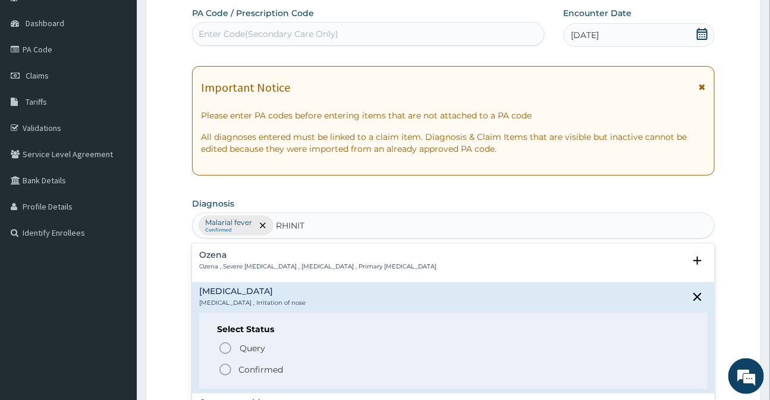
click at [228, 363] on icon "status option filled" at bounding box center [225, 369] width 14 height 14
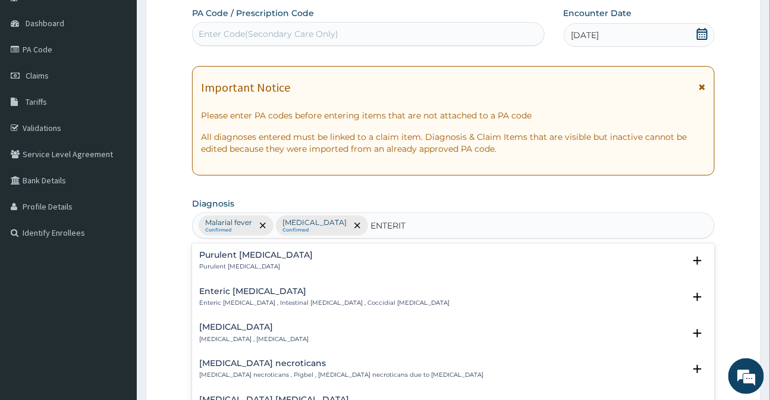
type input "ENTERITI"
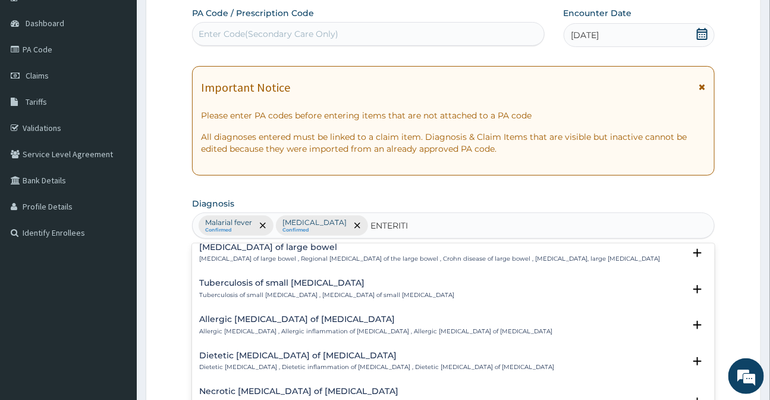
scroll to position [756, 0]
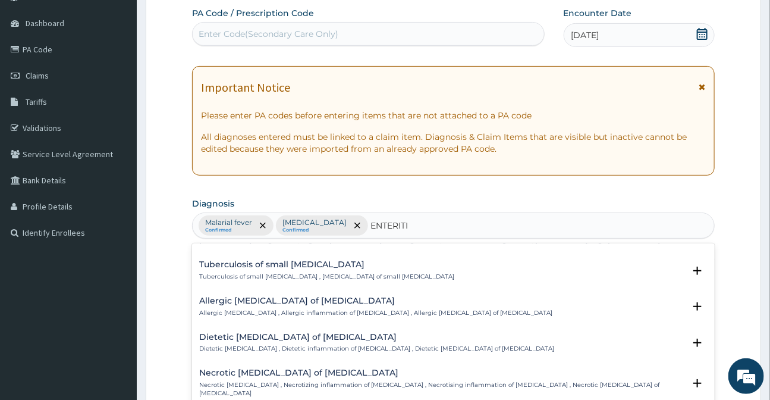
click at [279, 368] on h4 "Necrotic [MEDICAL_DATA] of [MEDICAL_DATA]" at bounding box center [441, 372] width 485 height 9
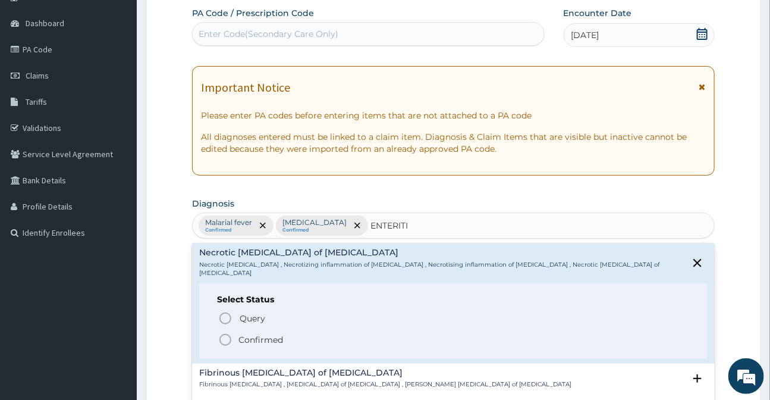
scroll to position [919, 0]
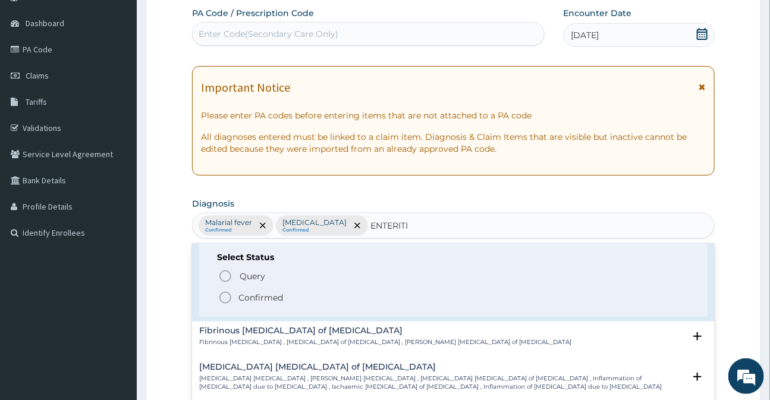
click at [226, 290] on icon "status option filled" at bounding box center [225, 297] width 14 height 14
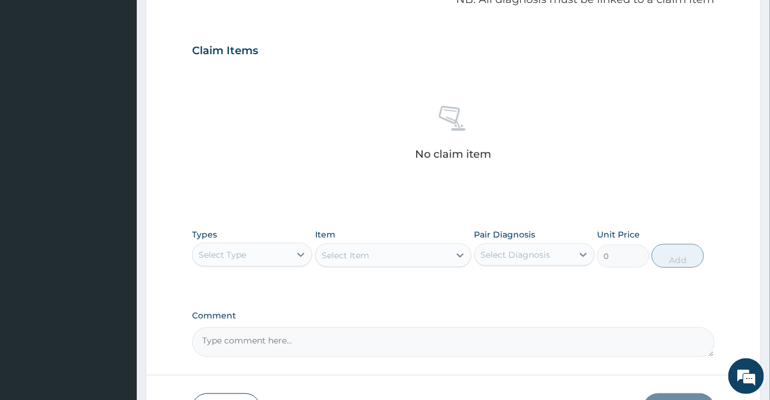
scroll to position [376, 0]
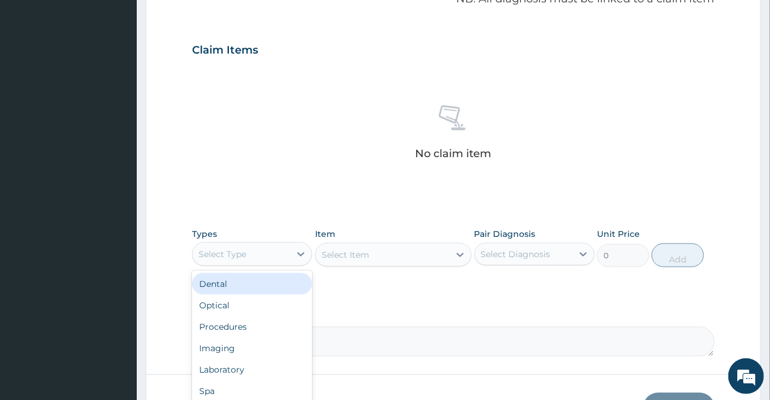
click at [235, 260] on div "Select Type" at bounding box center [242, 253] width 98 height 19
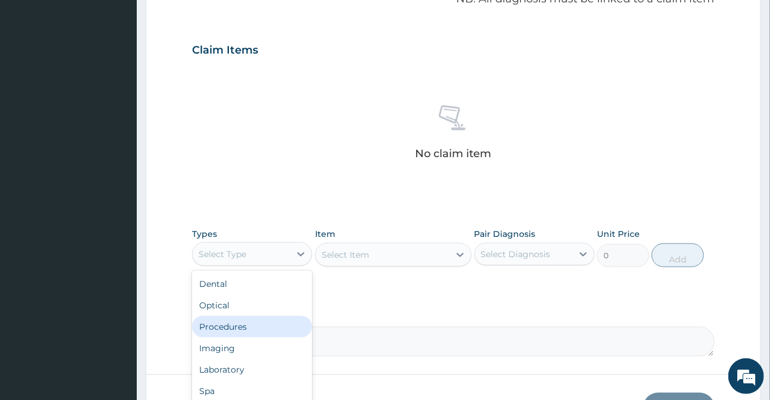
click at [231, 328] on div "Procedures" at bounding box center [252, 326] width 120 height 21
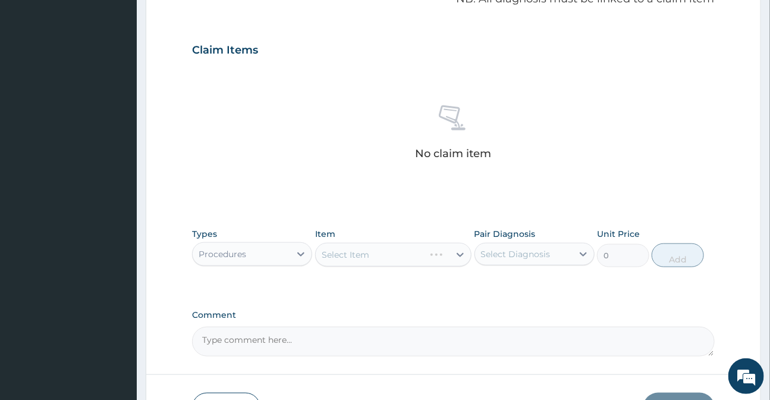
click at [382, 249] on div "Select Item" at bounding box center [393, 255] width 156 height 24
click at [360, 253] on div "Select Item" at bounding box center [346, 255] width 48 height 12
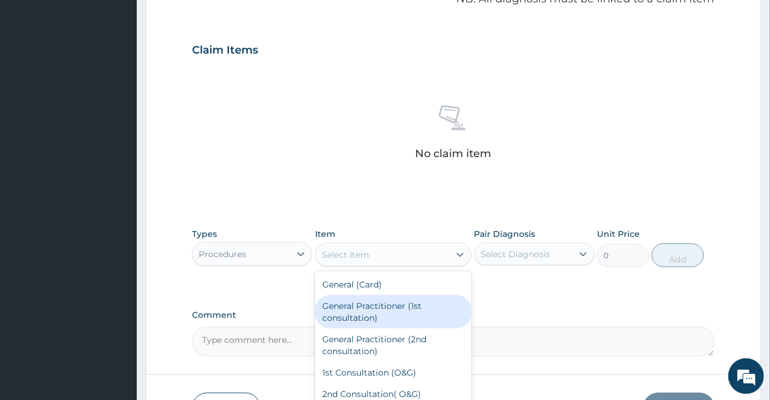
click at [359, 306] on div "General Practitioner (1st consultation)" at bounding box center [393, 311] width 156 height 33
type input "3000"
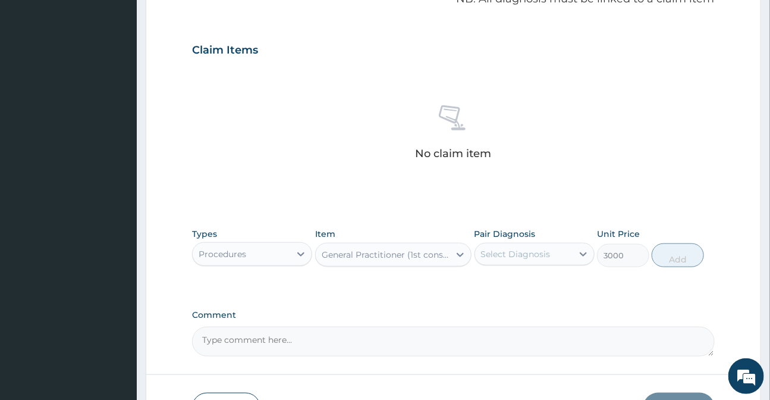
click at [493, 259] on div "Select Diagnosis" at bounding box center [524, 253] width 98 height 19
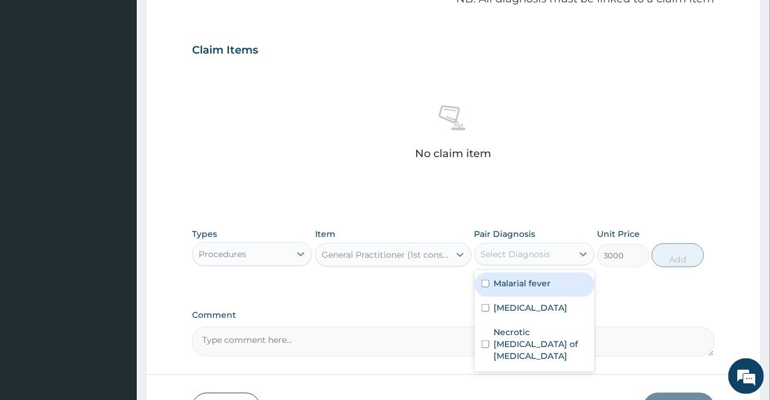
drag, startPoint x: 505, startPoint y: 281, endPoint x: 507, endPoint y: 315, distance: 34.0
click at [505, 281] on label "Malarial fever" at bounding box center [522, 283] width 57 height 12
checkbox input "true"
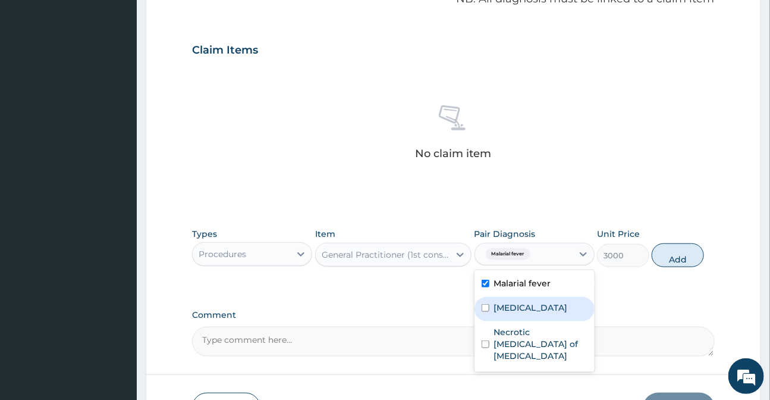
drag, startPoint x: 507, startPoint y: 309, endPoint x: 510, endPoint y: 333, distance: 24.0
click at [508, 309] on label "[MEDICAL_DATA]" at bounding box center [531, 307] width 74 height 12
checkbox input "true"
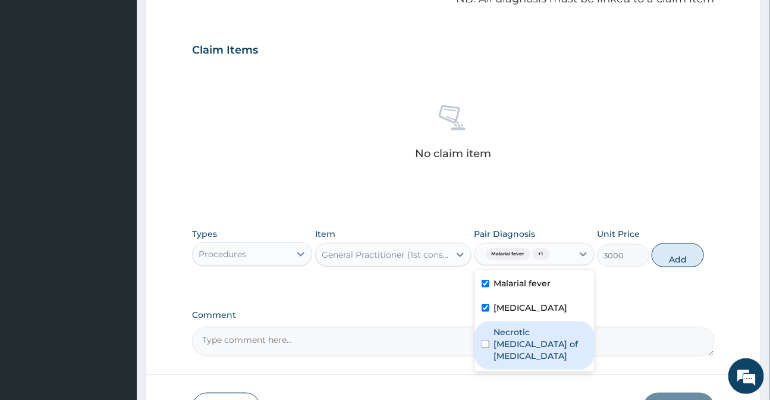
click at [510, 333] on label "Necrotic [MEDICAL_DATA] of [MEDICAL_DATA]" at bounding box center [540, 344] width 93 height 36
checkbox input "true"
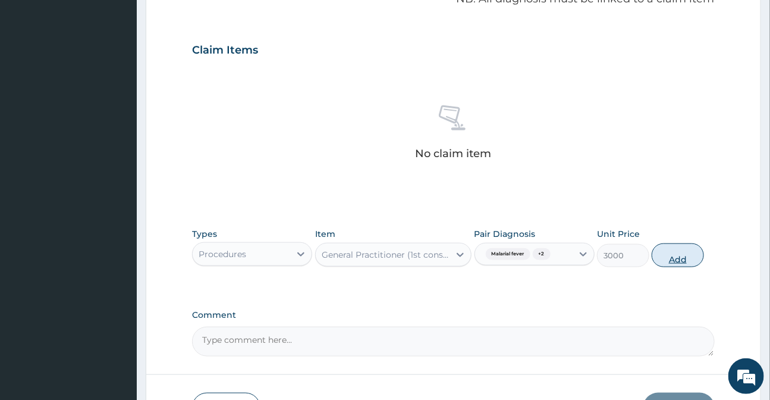
click at [671, 254] on button "Add" at bounding box center [678, 255] width 52 height 24
type input "0"
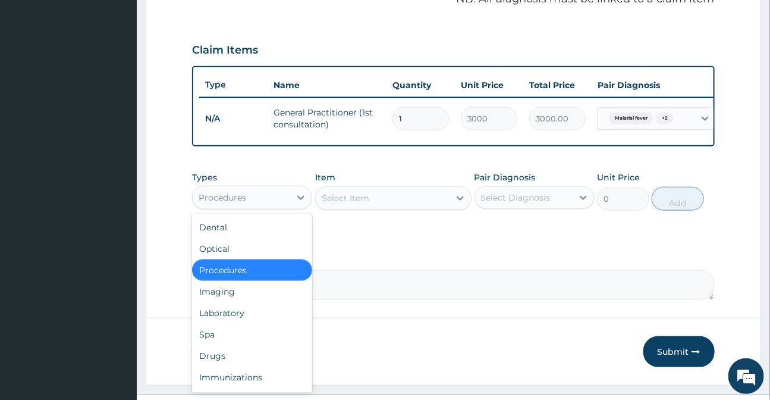
click at [227, 202] on div "Procedures" at bounding box center [223, 197] width 48 height 12
click at [234, 362] on div "Drugs" at bounding box center [252, 355] width 120 height 21
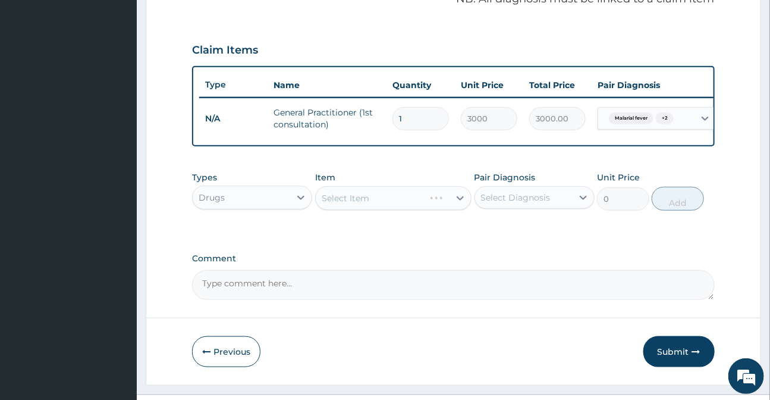
click at [364, 205] on div "Select Item" at bounding box center [393, 198] width 156 height 24
click at [356, 202] on div "Select Item" at bounding box center [346, 198] width 48 height 12
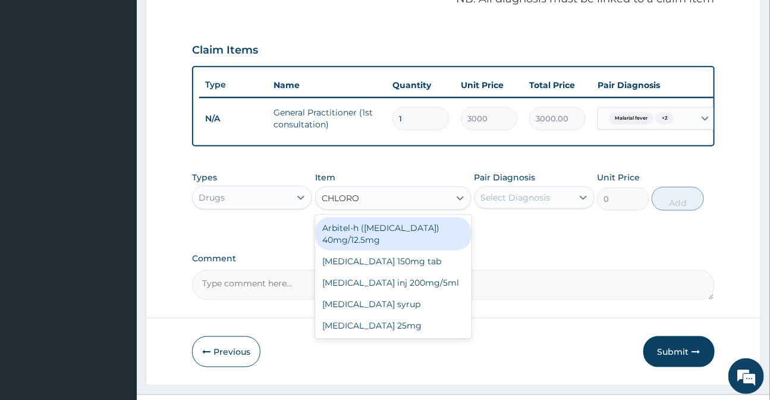
type input "CHLOROQ"
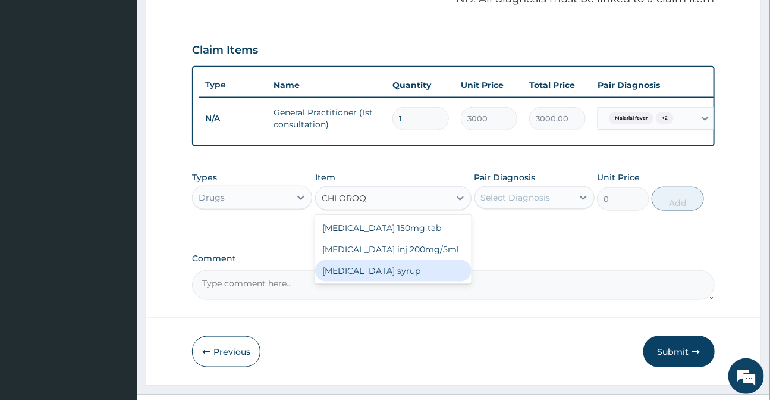
click at [395, 279] on div "[MEDICAL_DATA] syrup" at bounding box center [393, 270] width 156 height 21
type input "450"
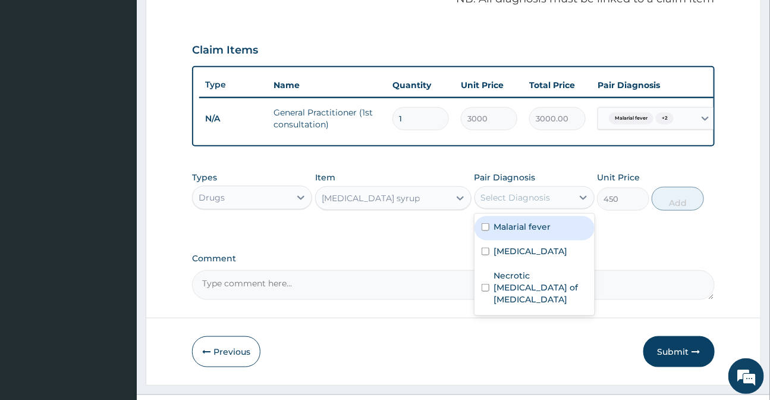
click at [529, 198] on div "Select Diagnosis" at bounding box center [516, 197] width 70 height 12
click at [532, 232] on label "Malarial fever" at bounding box center [522, 227] width 57 height 12
checkbox input "true"
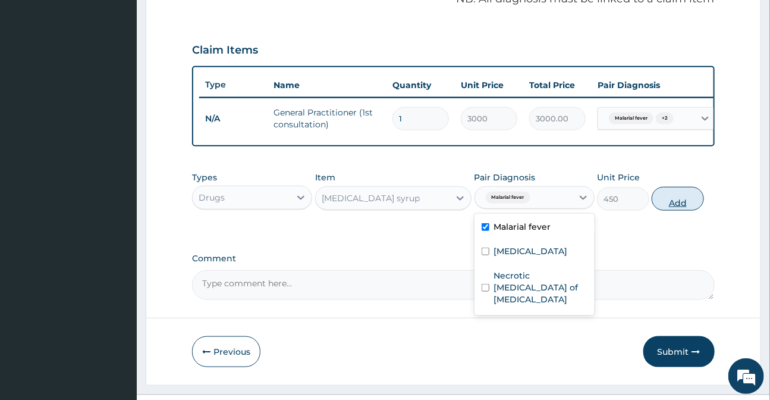
click at [677, 208] on button "Add" at bounding box center [678, 199] width 52 height 24
type input "0"
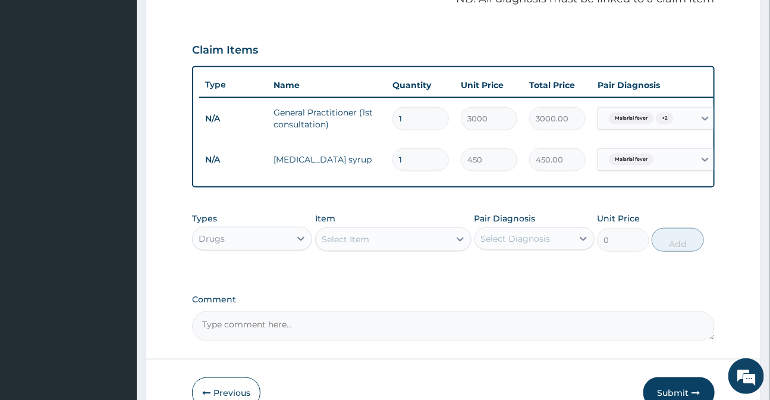
click at [363, 245] on div "Select Item" at bounding box center [346, 239] width 48 height 12
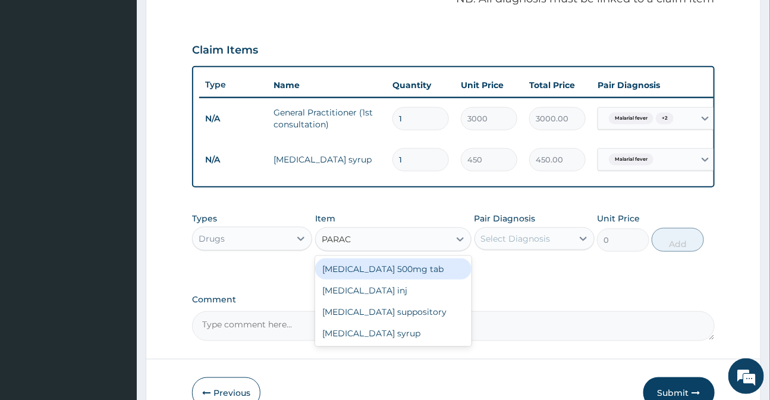
type input "PARACE"
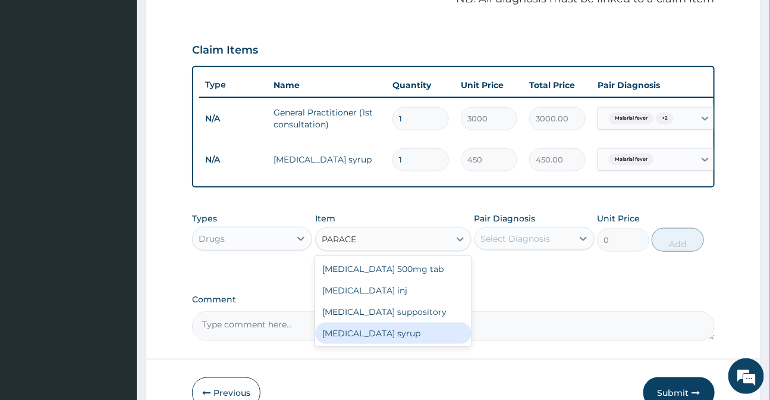
click at [398, 342] on div "[MEDICAL_DATA] syrup" at bounding box center [393, 332] width 156 height 21
type input "300"
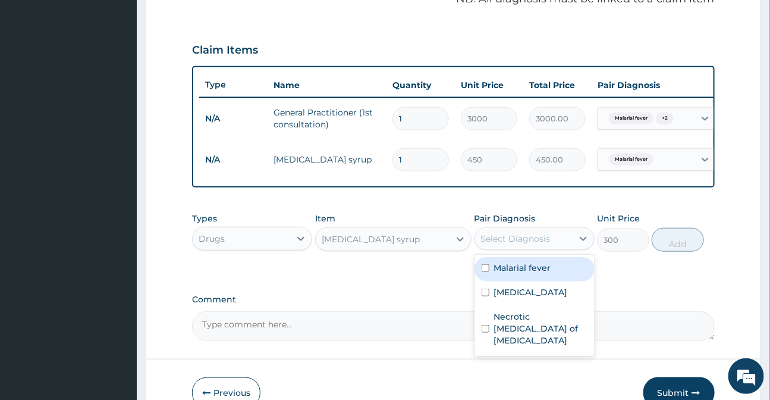
click at [542, 244] on div "Select Diagnosis" at bounding box center [516, 238] width 70 height 12
click at [529, 274] on label "Malarial fever" at bounding box center [522, 268] width 57 height 12
checkbox input "true"
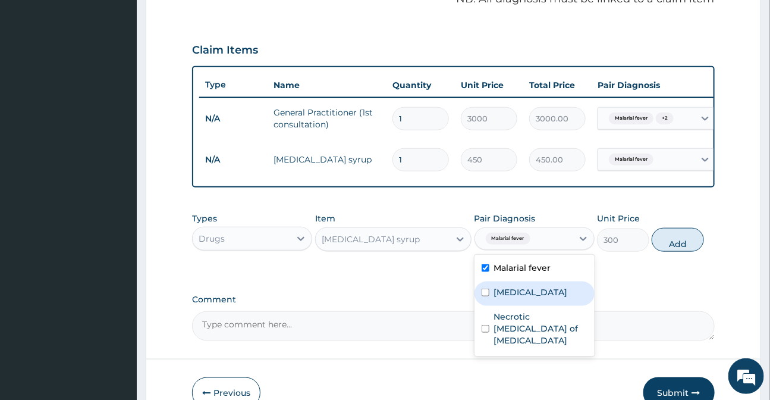
click at [528, 306] on div "[MEDICAL_DATA]" at bounding box center [534, 293] width 120 height 24
checkbox input "true"
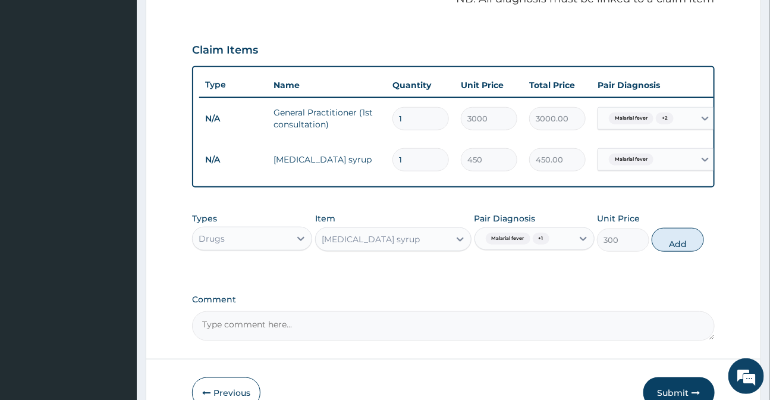
drag, startPoint x: 681, startPoint y: 254, endPoint x: 552, endPoint y: 267, distance: 129.1
click at [680, 252] on button "Add" at bounding box center [678, 240] width 52 height 24
type input "0"
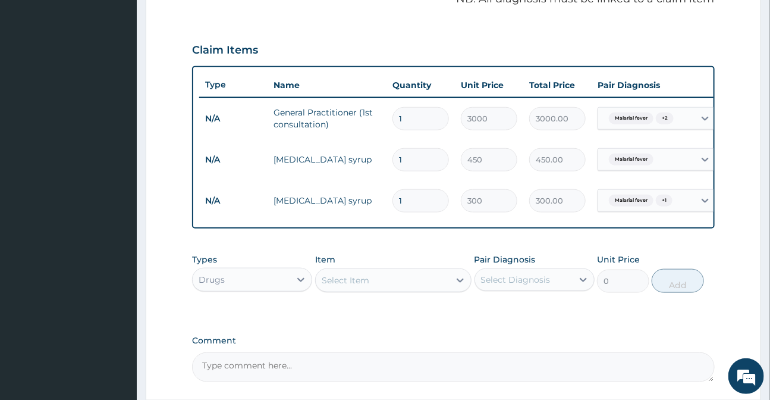
click at [348, 286] on div "Select Item" at bounding box center [346, 280] width 48 height 12
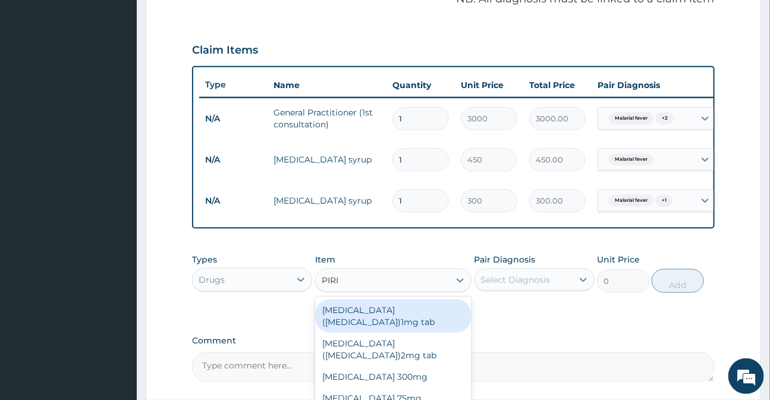
type input "PIRIT"
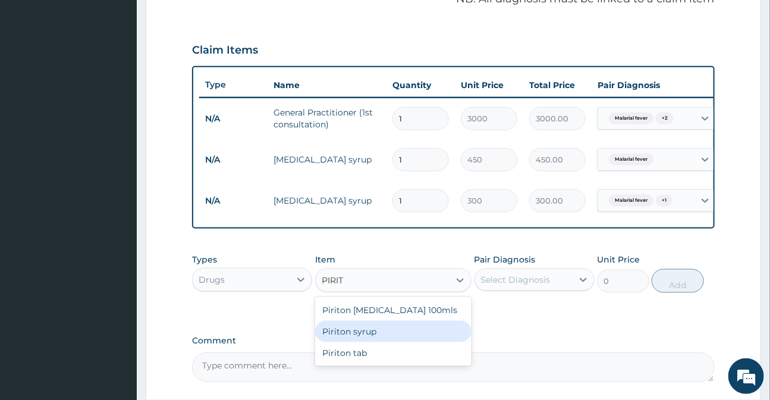
click at [350, 340] on div "Piriton syrup" at bounding box center [393, 330] width 156 height 21
type input "400"
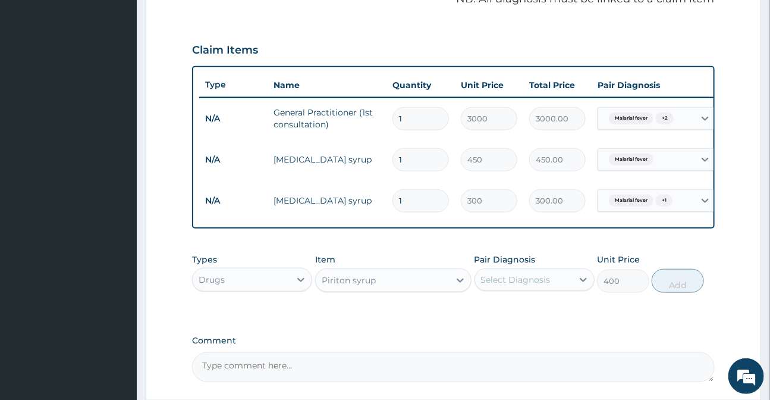
click at [501, 285] on div "Select Diagnosis" at bounding box center [516, 280] width 70 height 12
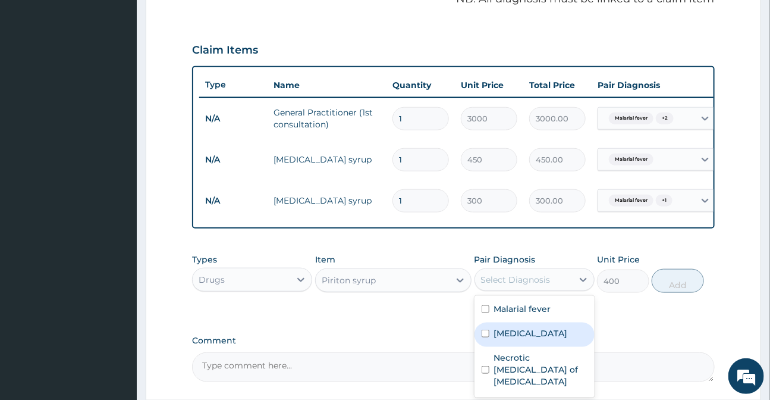
click at [504, 339] on label "[MEDICAL_DATA]" at bounding box center [531, 333] width 74 height 12
checkbox input "true"
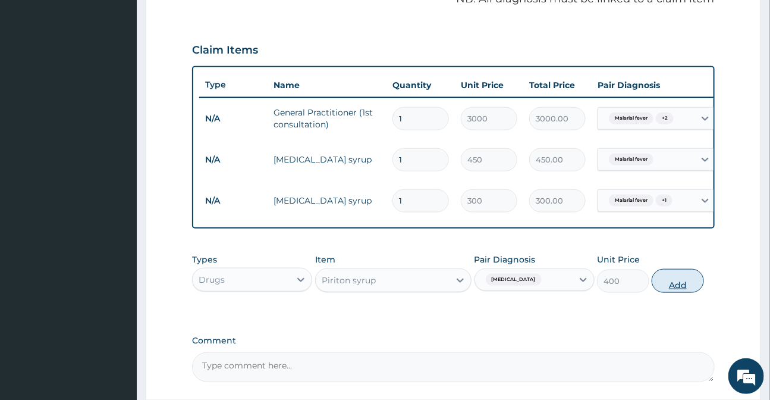
click at [669, 285] on button "Add" at bounding box center [678, 281] width 52 height 24
type input "0"
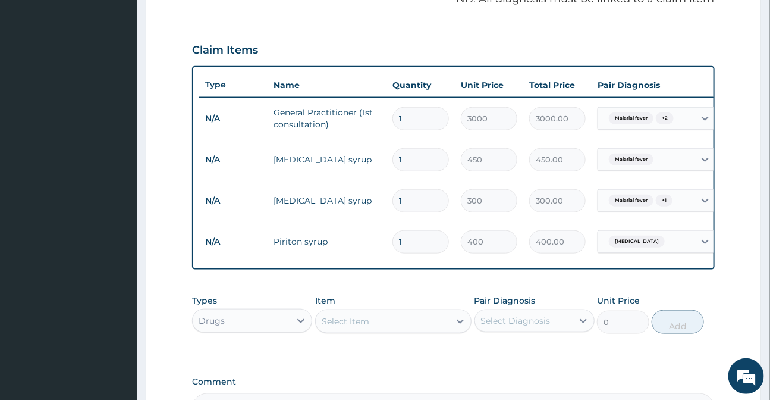
click at [398, 333] on div "Select Item" at bounding box center [393, 321] width 156 height 24
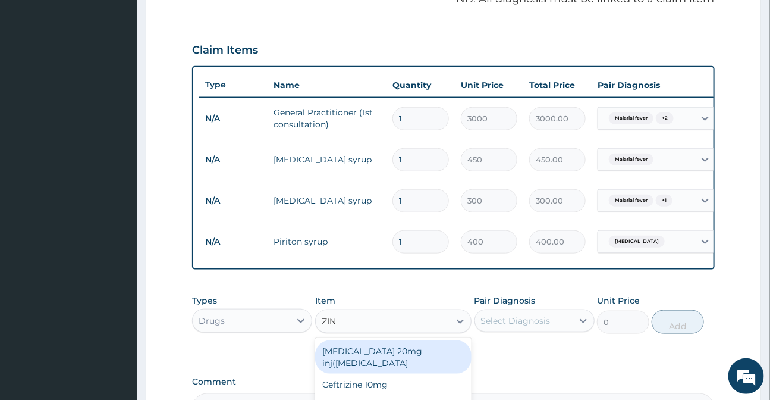
type input "ZINC"
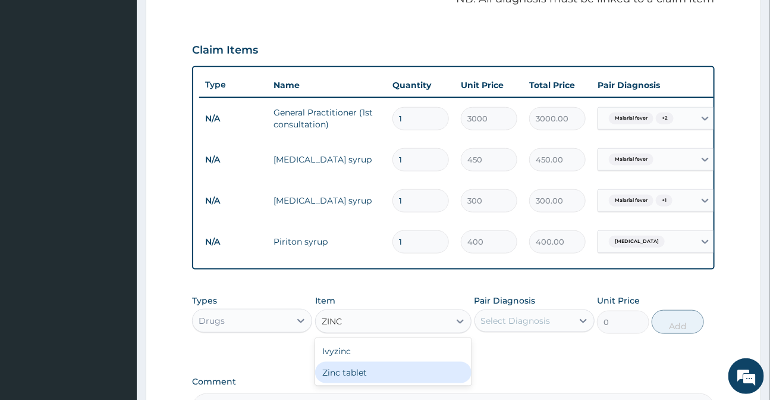
click at [361, 383] on div "Zinc tablet" at bounding box center [393, 371] width 156 height 21
type input "50.4"
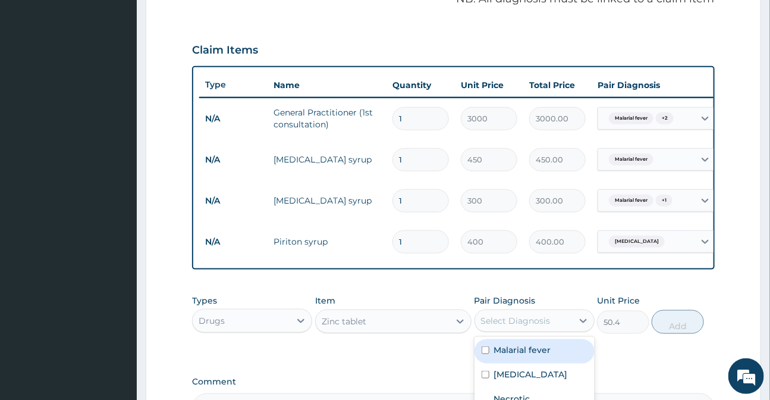
click at [538, 332] on div "Select Diagnosis" at bounding box center [534, 320] width 120 height 23
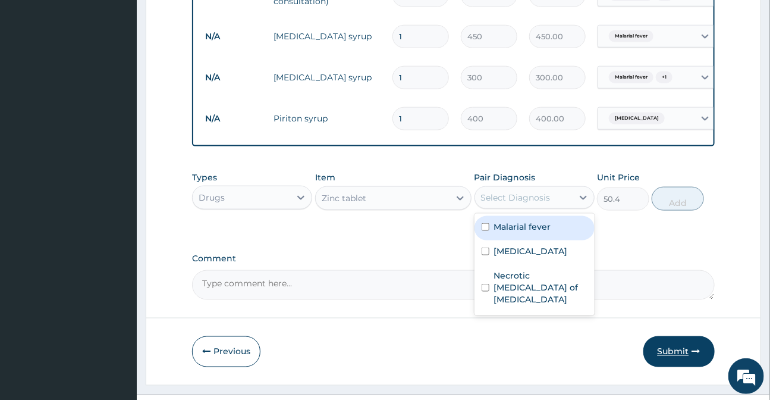
scroll to position [532, 0]
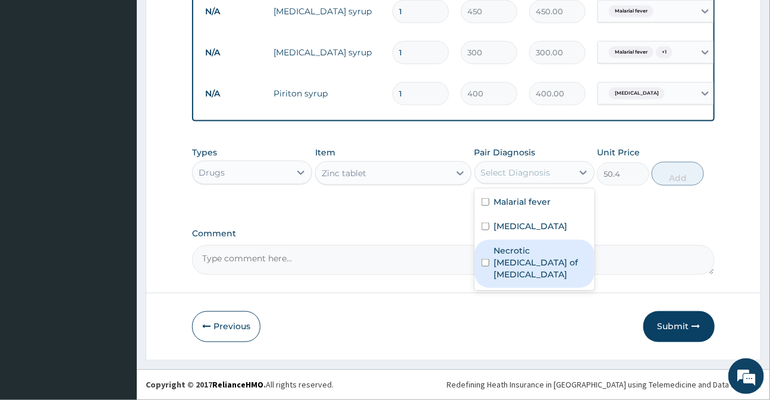
click at [529, 247] on label "Necrotic [MEDICAL_DATA] of [MEDICAL_DATA]" at bounding box center [540, 262] width 93 height 36
checkbox input "true"
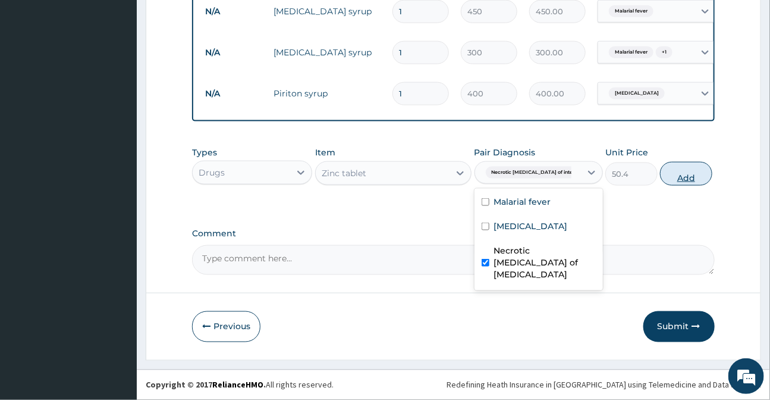
click at [683, 174] on button "Add" at bounding box center [686, 174] width 52 height 24
type input "0"
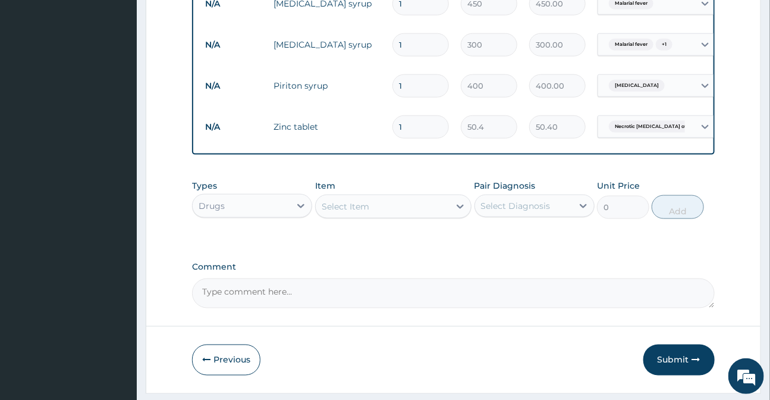
type input "0.00"
type input "5"
type input "252.00"
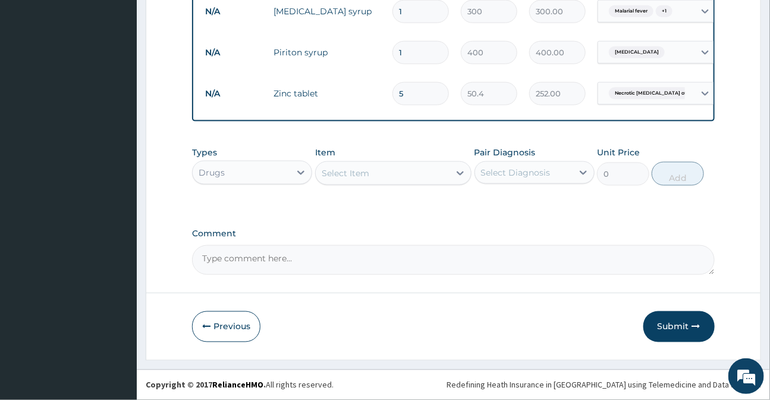
type input "5"
click at [375, 182] on div "Select Item" at bounding box center [383, 173] width 134 height 19
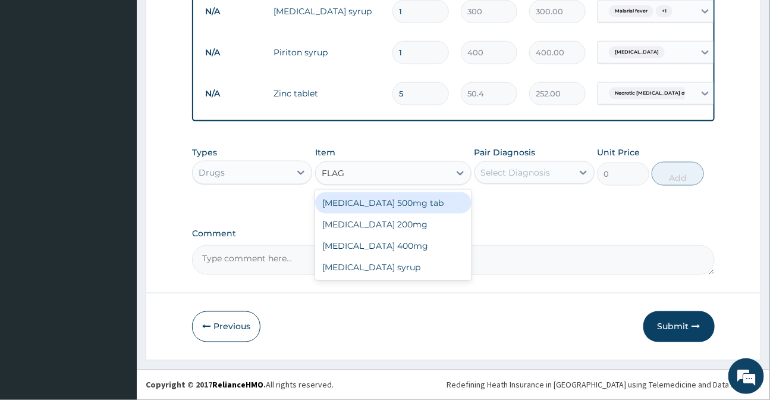
type input "FLAGY"
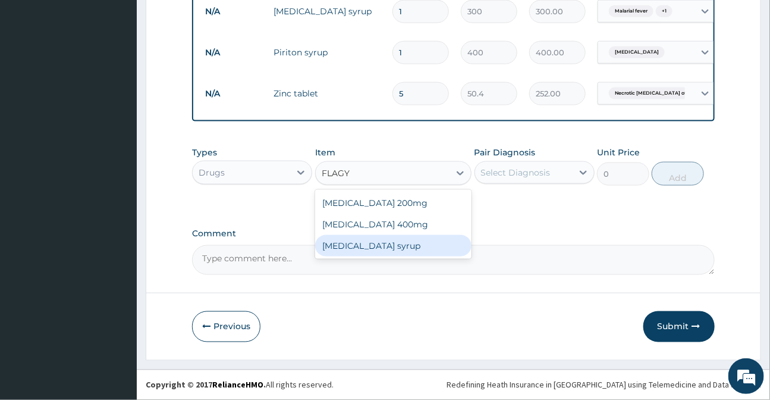
click at [369, 240] on div "[MEDICAL_DATA] syrup" at bounding box center [393, 245] width 156 height 21
type input "420"
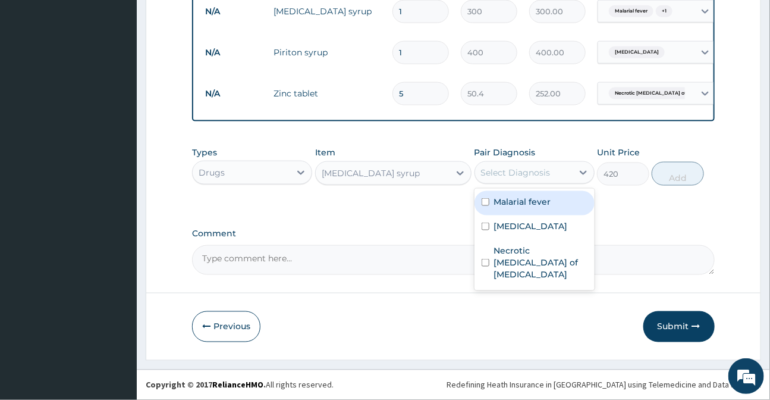
click at [529, 168] on div "Select Diagnosis" at bounding box center [516, 172] width 70 height 12
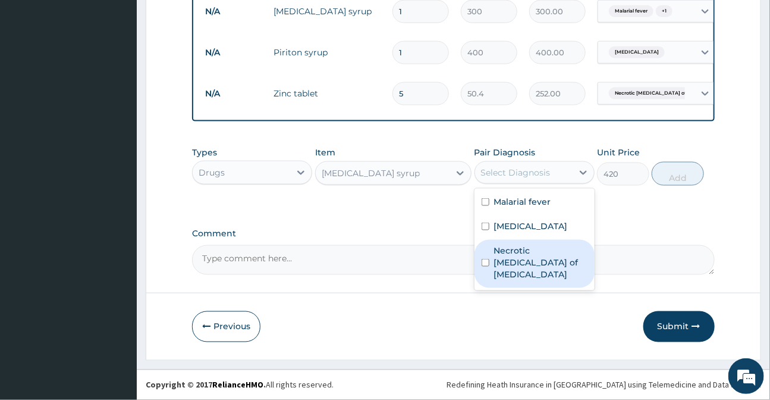
click at [520, 257] on label "Necrotic [MEDICAL_DATA] of [MEDICAL_DATA]" at bounding box center [540, 262] width 93 height 36
checkbox input "true"
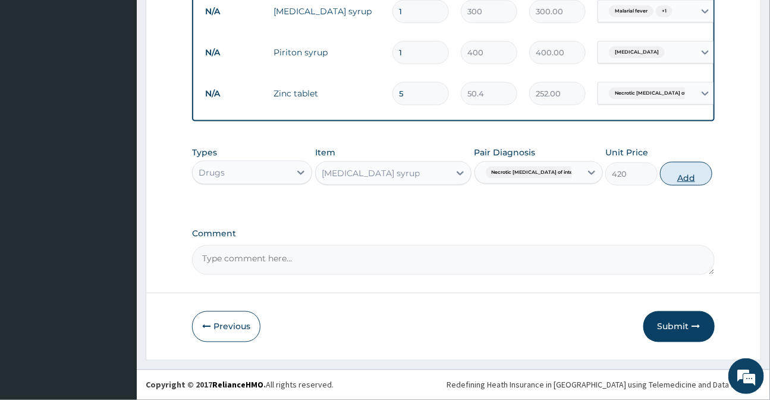
click at [674, 172] on button "Add" at bounding box center [686, 174] width 52 height 24
type input "0"
